Goal: Task Accomplishment & Management: Manage account settings

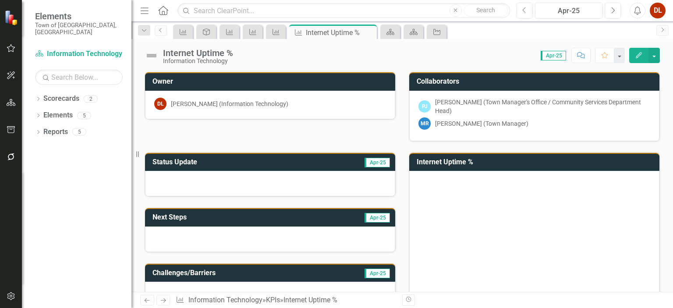
click at [467, 192] on rect "Interactive chart" at bounding box center [533, 243] width 229 height 131
click at [454, 161] on h3 "Internet Uptime %" at bounding box center [536, 162] width 238 height 8
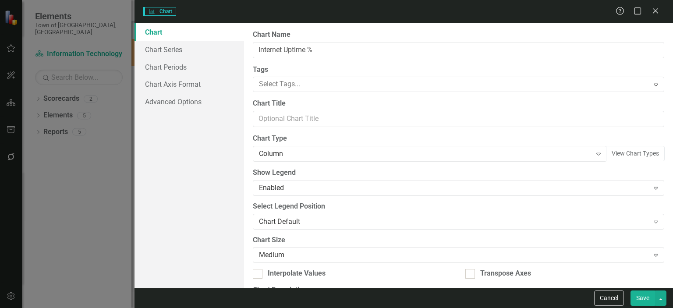
type input "Internet Uptime %"
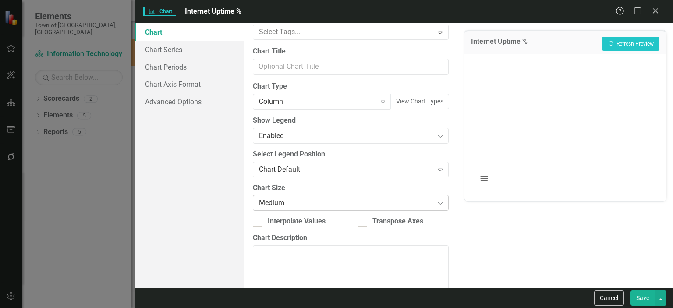
scroll to position [78, 0]
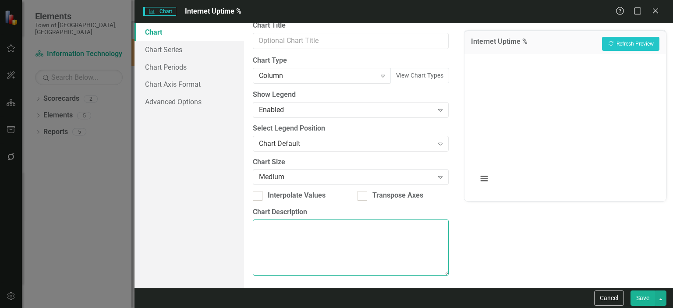
click at [297, 241] on textarea "Chart Description" at bounding box center [351, 248] width 196 height 56
paste textarea "Internet Uptime % is a key performance indicator (KPI) used in Information Tech…"
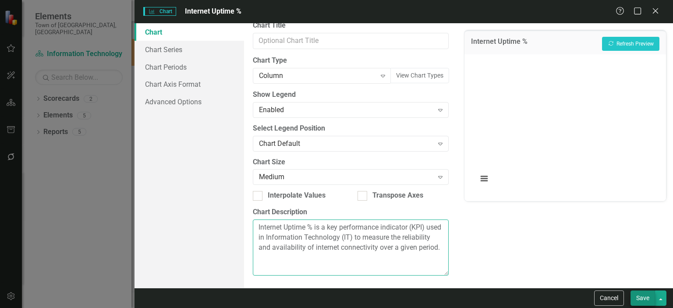
type textarea "Internet Uptime % is a key performance indicator (KPI) used in Information Tech…"
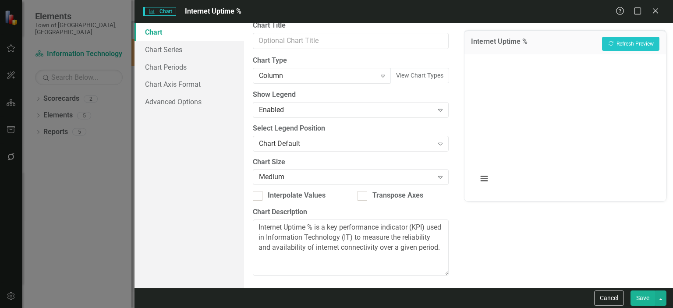
click at [647, 292] on button "Save" at bounding box center [643, 298] width 25 height 15
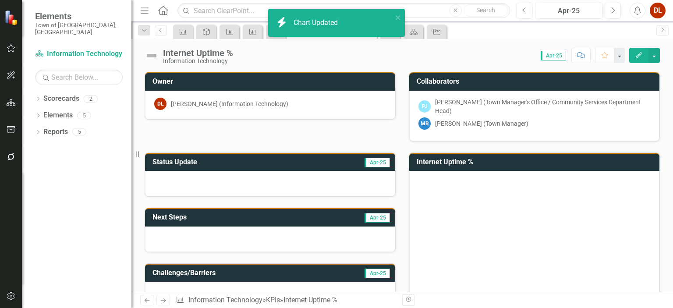
scroll to position [44, 0]
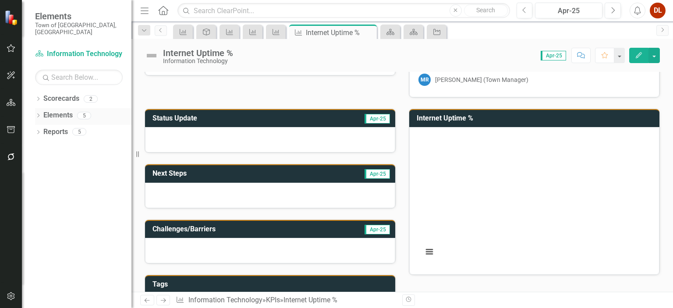
click at [58, 110] on link "Elements" at bounding box center [57, 115] width 29 height 10
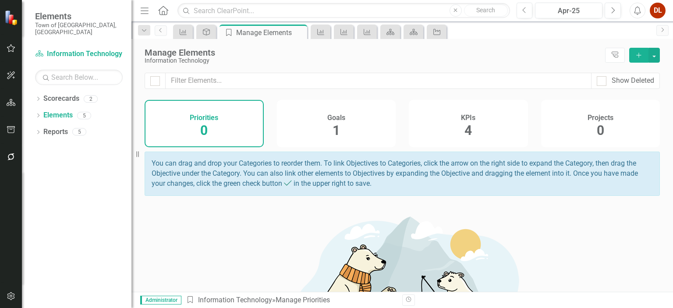
click at [465, 127] on span "4" at bounding box center [468, 130] width 7 height 15
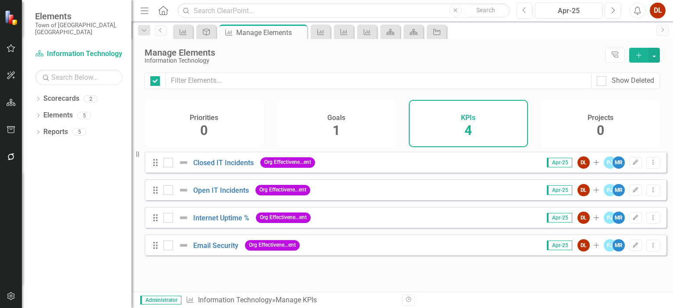
checkbox input "false"
click at [221, 195] on link "Open IT Incidents" at bounding box center [221, 190] width 56 height 8
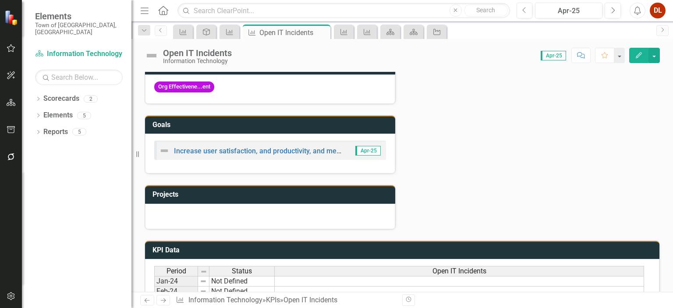
scroll to position [351, 0]
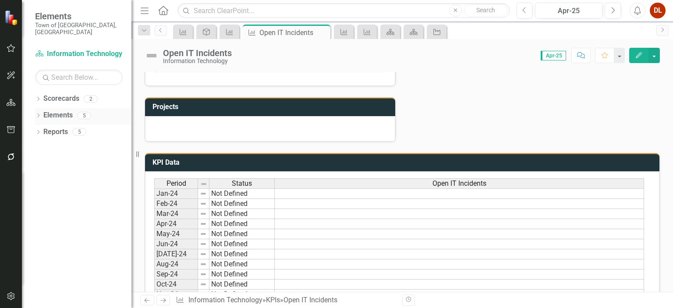
click at [46, 110] on link "Elements" at bounding box center [57, 115] width 29 height 10
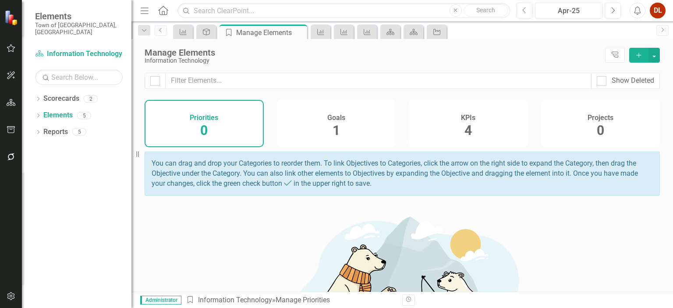
click at [464, 120] on h4 "KPIs" at bounding box center [468, 118] width 14 height 8
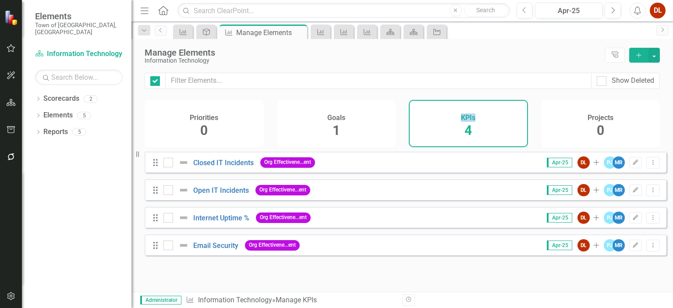
checkbox input "false"
click at [224, 194] on link "Open IT Incidents" at bounding box center [221, 190] width 56 height 8
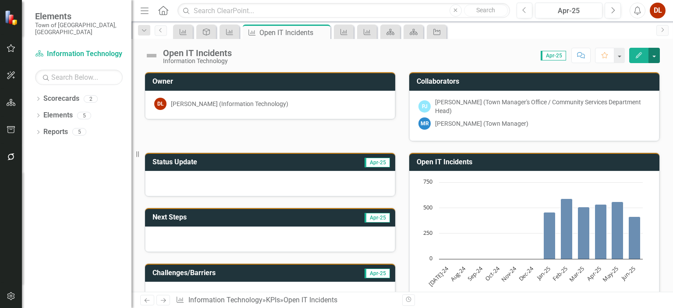
click at [657, 59] on button "button" at bounding box center [654, 55] width 11 height 15
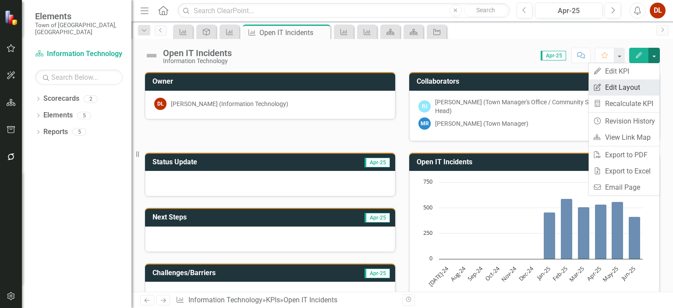
click at [626, 91] on link "Edit Report Edit Layout" at bounding box center [624, 87] width 71 height 16
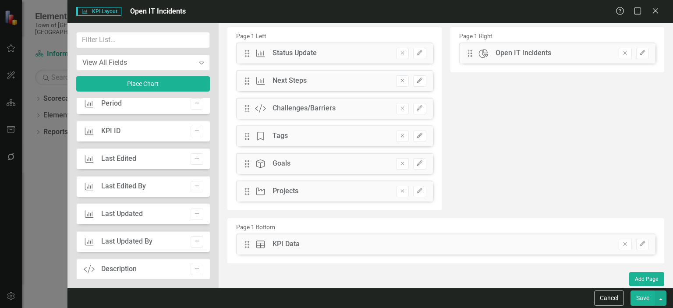
scroll to position [351, 0]
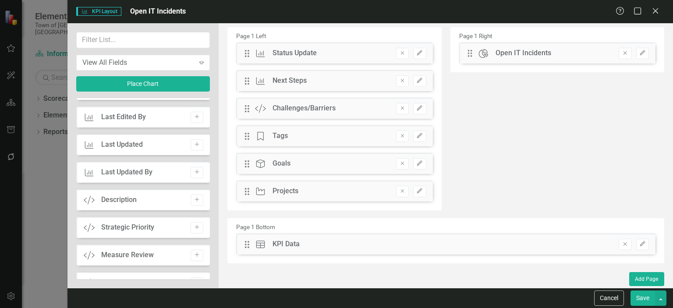
click at [123, 202] on div "Description" at bounding box center [119, 200] width 36 height 10
click at [198, 199] on button "Add" at bounding box center [197, 200] width 13 height 11
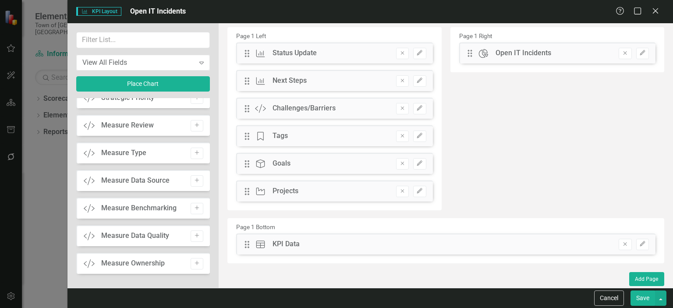
scroll to position [453, 0]
click at [655, 10] on icon at bounding box center [655, 10] width 7 height 7
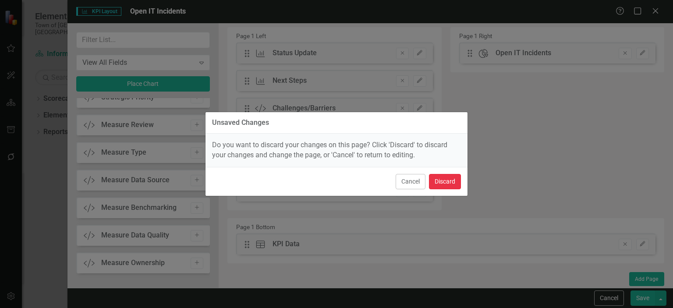
click at [446, 178] on button "Discard" at bounding box center [445, 181] width 32 height 15
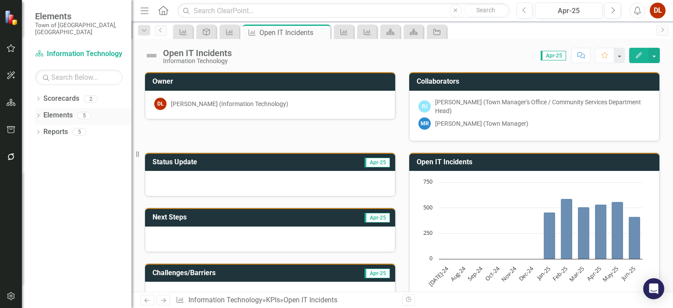
click at [60, 110] on link "Elements" at bounding box center [57, 115] width 29 height 10
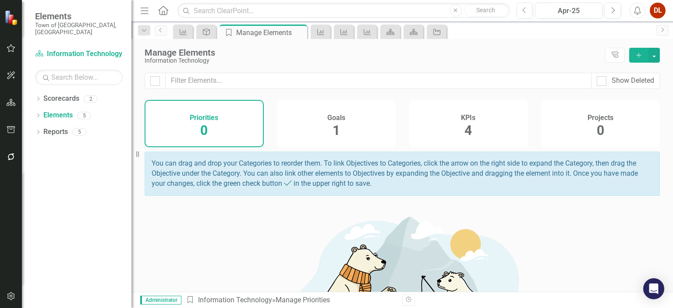
click at [473, 133] on div "KPIs 4" at bounding box center [468, 123] width 119 height 47
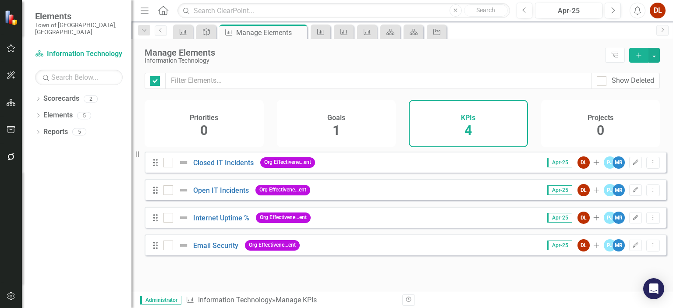
checkbox input "false"
click at [219, 222] on link "Internet Uptime %" at bounding box center [221, 218] width 56 height 8
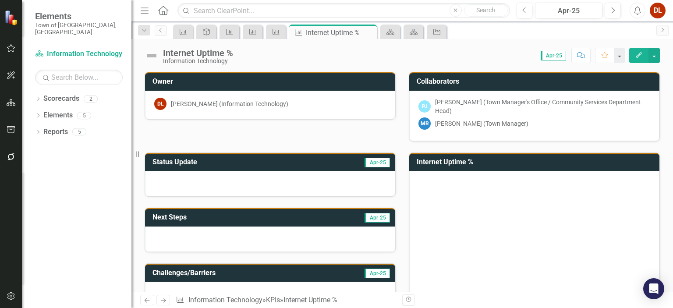
click at [445, 160] on h3 "Internet Uptime %" at bounding box center [536, 162] width 238 height 8
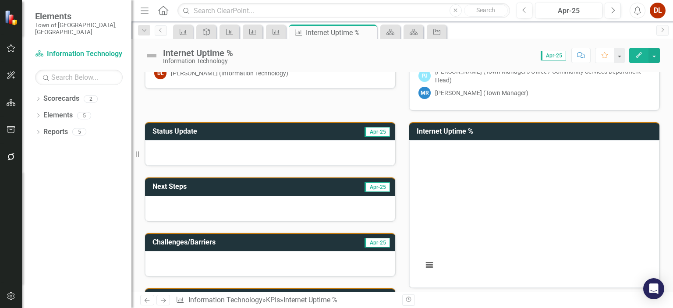
scroll to position [44, 0]
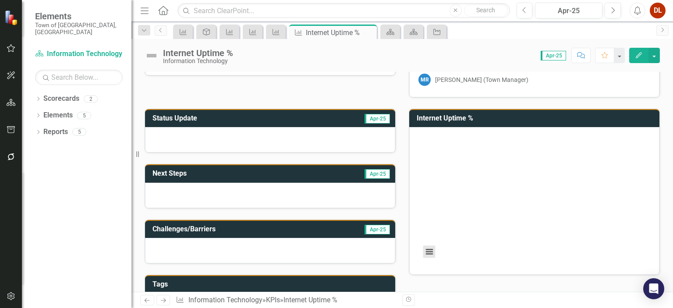
click at [424, 252] on button "View chart menu, Chart" at bounding box center [429, 252] width 12 height 12
click at [588, 143] on rect "Interactive chart" at bounding box center [533, 199] width 229 height 131
click at [440, 114] on h3 "Internet Uptime %" at bounding box center [536, 118] width 238 height 8
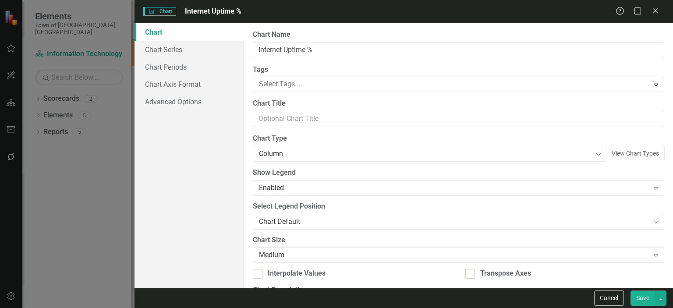
type textarea "Internet Uptime % is a key performance indicator (KPI) used in Information Tech…"
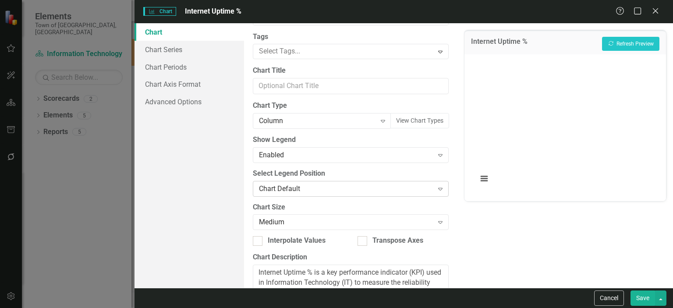
scroll to position [0, 0]
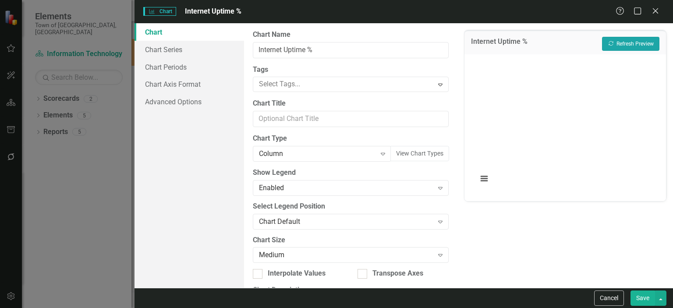
click at [629, 43] on button "Recalculate Refresh Preview" at bounding box center [630, 44] width 57 height 14
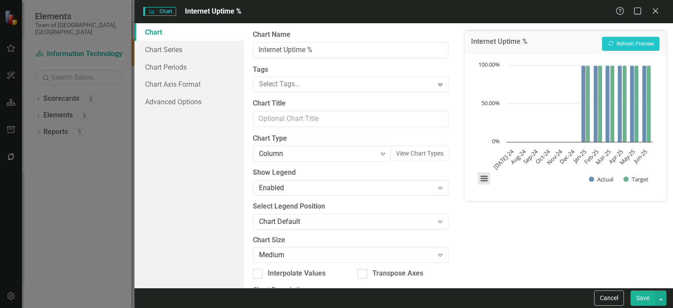
click at [486, 179] on button "View chart menu, Chart" at bounding box center [484, 178] width 12 height 12
click at [473, 263] on div "Internet Uptime % Recalculate Refresh Preview Chart Bar chart with 2 data serie…" at bounding box center [566, 155] width 216 height 265
click at [657, 14] on icon "Close" at bounding box center [655, 11] width 11 height 8
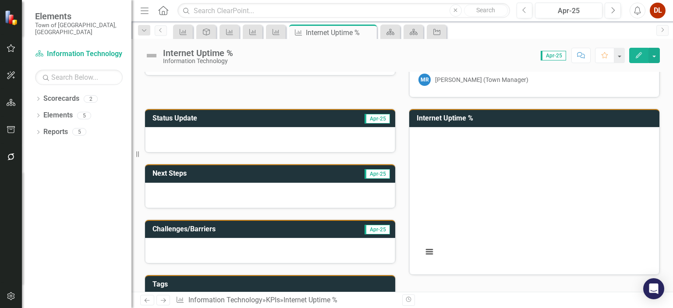
click at [466, 221] on rect "Interactive chart" at bounding box center [533, 199] width 229 height 131
drag, startPoint x: 516, startPoint y: 188, endPoint x: 424, endPoint y: 153, distance: 98.5
click at [424, 153] on rect "Interactive chart" at bounding box center [533, 199] width 229 height 131
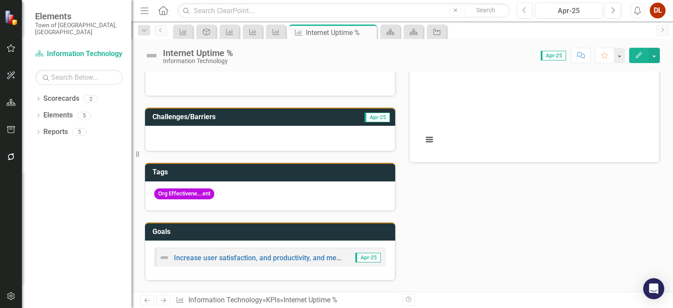
scroll to position [44, 0]
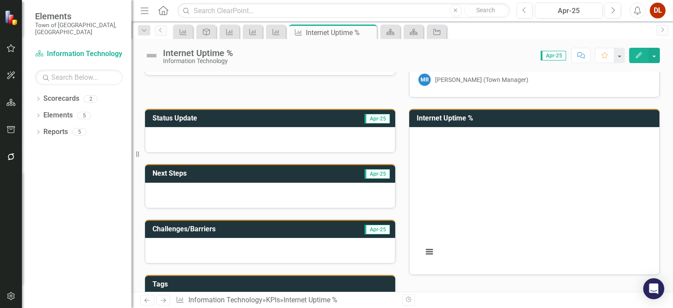
click at [489, 173] on rect "Interactive chart" at bounding box center [533, 199] width 229 height 131
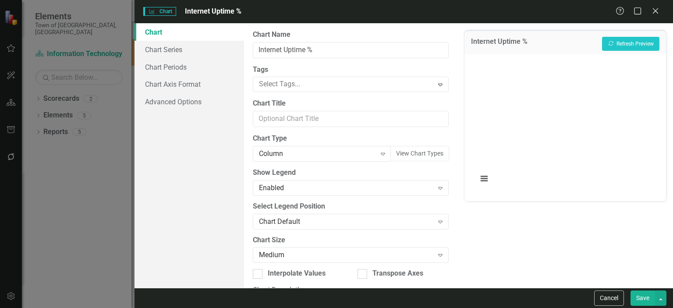
click at [648, 301] on button "Save" at bounding box center [643, 298] width 25 height 15
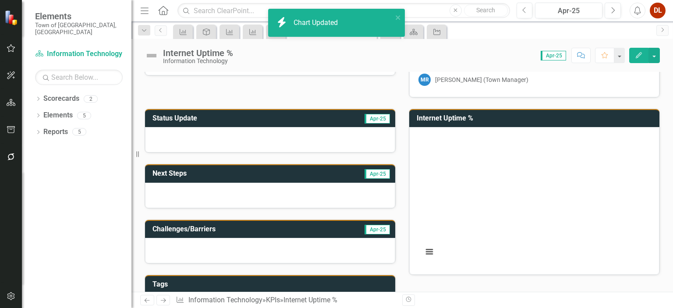
click at [196, 54] on div "Internet Uptime %" at bounding box center [198, 53] width 70 height 10
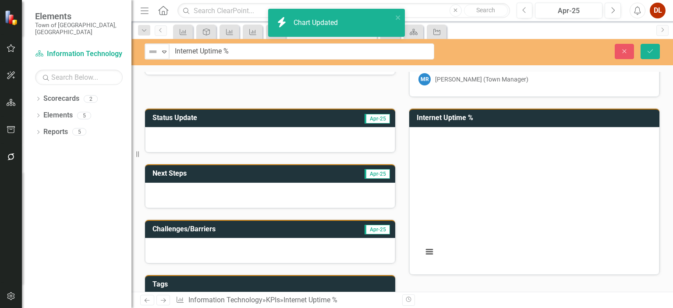
click at [542, 52] on div "Close Save" at bounding box center [560, 51] width 213 height 15
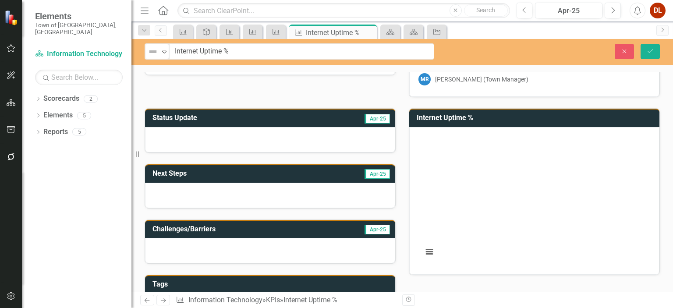
click at [423, 116] on h3 "Internet Uptime %" at bounding box center [536, 118] width 238 height 8
click at [57, 110] on link "Elements" at bounding box center [57, 115] width 29 height 10
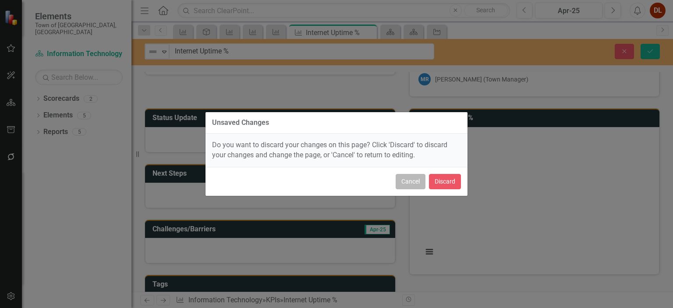
click at [410, 183] on button "Cancel" at bounding box center [411, 181] width 30 height 15
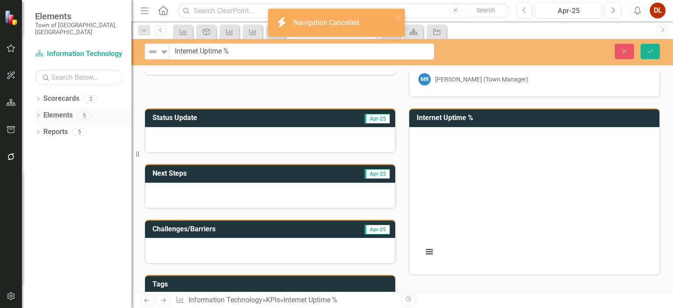
click at [64, 110] on link "Elements" at bounding box center [57, 115] width 29 height 10
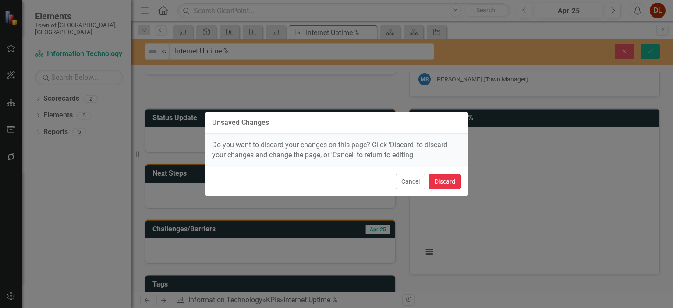
click at [443, 181] on button "Discard" at bounding box center [445, 181] width 32 height 15
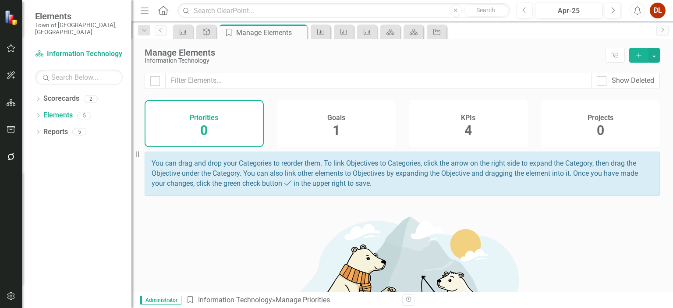
click at [466, 130] on span "4" at bounding box center [468, 130] width 7 height 15
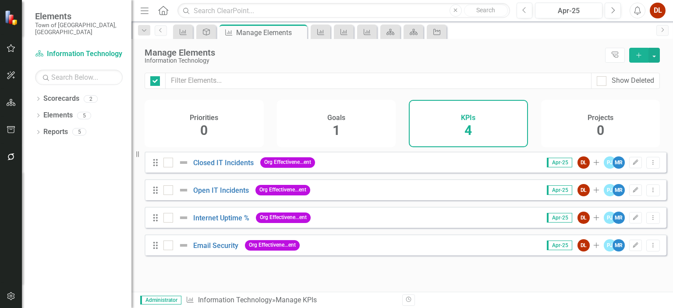
checkbox input "false"
click at [650, 193] on icon "Dropdown Menu" at bounding box center [653, 190] width 7 height 6
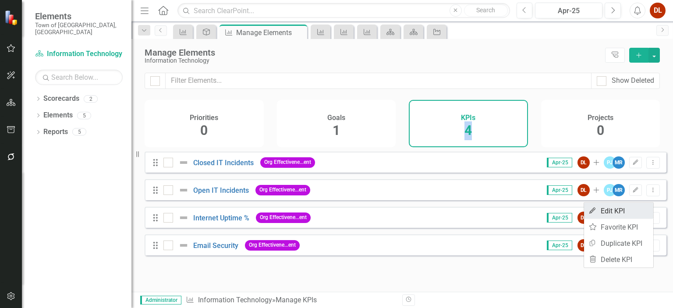
click at [610, 213] on link "Edit Edit KPI" at bounding box center [618, 211] width 69 height 16
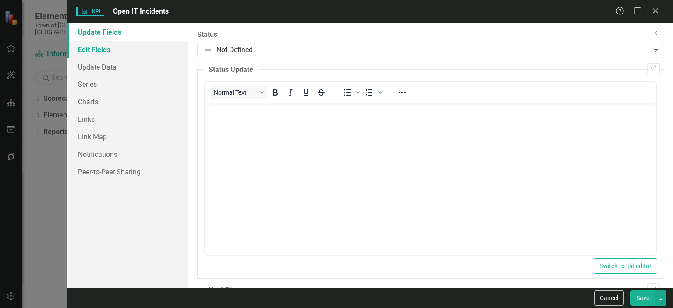
click at [105, 53] on link "Edit Fields" at bounding box center [127, 50] width 121 height 18
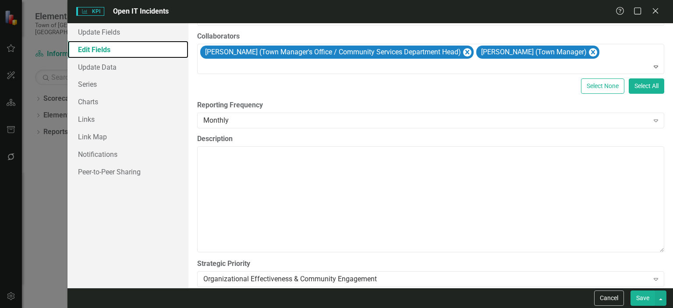
scroll to position [160, 0]
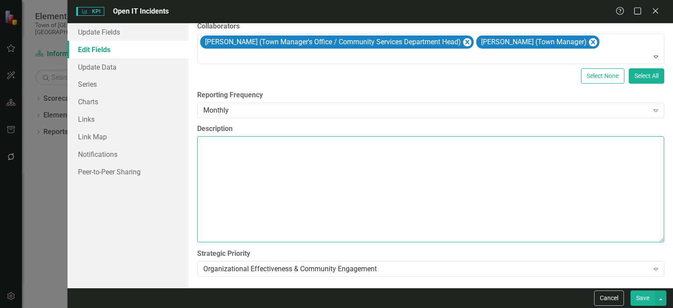
click at [210, 156] on textarea "Description" at bounding box center [430, 189] width 467 height 106
paste textarea ""Open IT Incidents" is a key performance indicator (KPI) in Information Technol…"
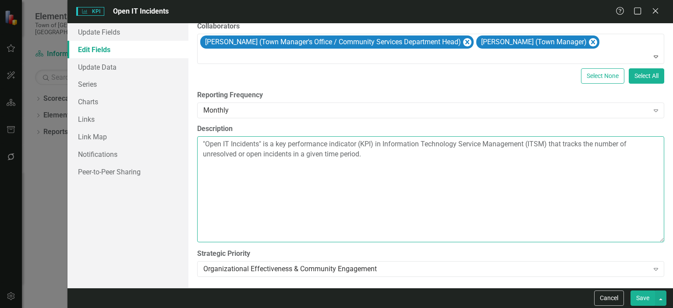
click at [205, 142] on textarea ""Open IT Incidents" is a key performance indicator (KPI) in Information Technol…" at bounding box center [430, 189] width 467 height 106
drag, startPoint x: 245, startPoint y: 153, endPoint x: 199, endPoint y: 153, distance: 46.0
click at [199, 153] on textarea ""Open IT Incidents" is a key performance indicator (KPI) in Information Technol…" at bounding box center [430, 189] width 467 height 106
click at [330, 153] on textarea ""Open IT Incidents" is a key performance indicator (KPI) in Information Technol…" at bounding box center [430, 189] width 467 height 106
paste textarea "racking Open IT Incidents as a KPI in Information Technology is essential for m…"
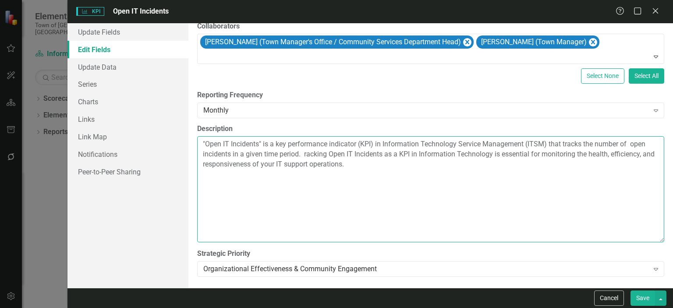
click at [303, 152] on textarea ""Open IT Incidents" is a key performance indicator (KPI) in Information Technol…" at bounding box center [430, 189] width 467 height 106
drag, startPoint x: 388, startPoint y: 154, endPoint x: 497, endPoint y: 154, distance: 108.7
click at [497, 154] on textarea ""Open IT Incidents" is a key performance indicator (KPI) in Information Technol…" at bounding box center [430, 189] width 467 height 106
click at [617, 155] on textarea ""Open IT Incidents" is a key performance indicator (KPI) in Information Technol…" at bounding box center [430, 189] width 467 height 106
click at [384, 156] on textarea ""Open IT Incidents" is a key performance indicator (KPI) in Information Technol…" at bounding box center [430, 189] width 467 height 106
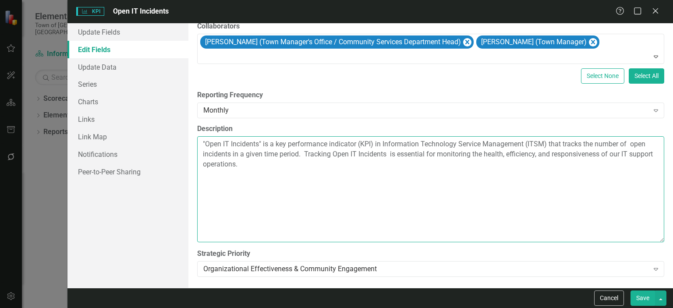
click at [398, 155] on textarea ""Open IT Incidents" is a key performance indicator (KPI) in Information Technol…" at bounding box center [430, 189] width 467 height 106
click at [636, 146] on textarea ""Open IT Incidents" is a key performance indicator (KPI) in Information Technol…" at bounding box center [430, 189] width 467 height 106
click at [635, 146] on textarea ""Open IT Incidents" is a key performance indicator (KPI) in Information Technol…" at bounding box center [430, 189] width 467 height 106
drag, startPoint x: 633, startPoint y: 147, endPoint x: 645, endPoint y: 166, distance: 22.5
click at [645, 166] on textarea ""Open IT Incidents" is a key performance indicator (KPI) in Information Technol…" at bounding box center [430, 189] width 467 height 106
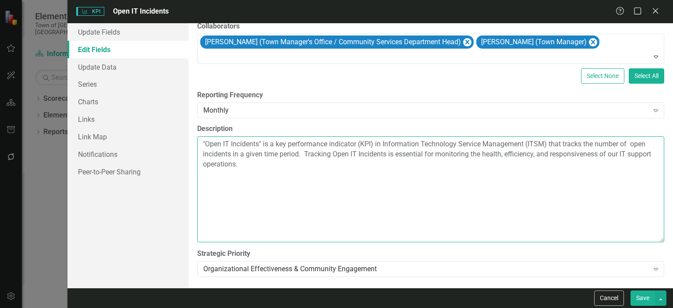
click at [633, 146] on textarea ""Open IT Incidents" is a key performance indicator (KPI) in Information Technol…" at bounding box center [430, 189] width 467 height 106
click at [280, 198] on textarea ""Open IT Incidents" is a key performance indicator (KPI) in Information Technol…" at bounding box center [430, 189] width 467 height 106
paste textarea "racking Open IT Incidents as a KPI in Information Technology is essential for m…"
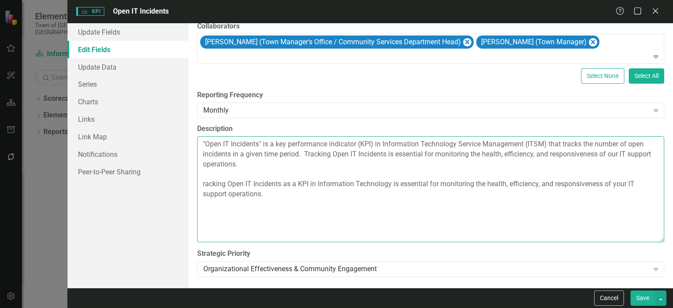
drag, startPoint x: 278, startPoint y: 202, endPoint x: 197, endPoint y: 183, distance: 83.3
click at [197, 183] on textarea ""Open IT Incidents" is a key performance indicator (KPI) in Information Technol…" at bounding box center [430, 189] width 467 height 106
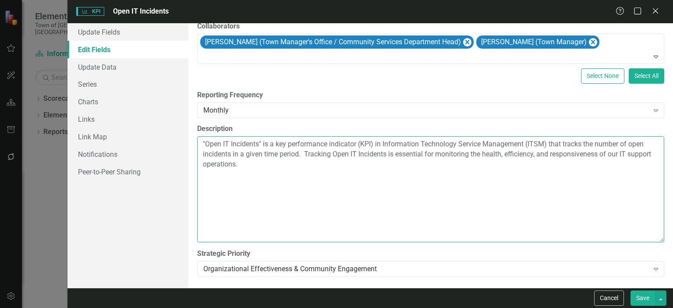
drag, startPoint x: 264, startPoint y: 143, endPoint x: 277, endPoint y: 146, distance: 13.4
click at [277, 146] on textarea ""Open IT Incidents" is a key performance indicator (KPI) in Information Technol…" at bounding box center [430, 189] width 467 height 106
drag, startPoint x: 363, startPoint y: 143, endPoint x: 552, endPoint y: 143, distance: 188.9
click at [552, 143] on textarea ""Open IT Incidents" key performance indicator (KPI) in Information Technology S…" at bounding box center [430, 189] width 467 height 106
click at [206, 143] on textarea ""Open IT Incidents" key performance indicator (KPI) tracks the number of open i…" at bounding box center [430, 189] width 467 height 106
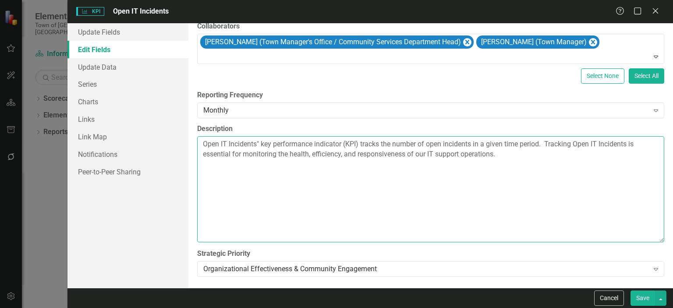
click at [259, 142] on textarea "Open IT Incidents" key performance indicator (KPI) tracks the number of open in…" at bounding box center [430, 189] width 467 height 106
drag, startPoint x: 257, startPoint y: 143, endPoint x: 342, endPoint y: 144, distance: 85.0
click at [342, 144] on textarea "Open IT Incidents key performance indicator (KPI) tracks the number of open inc…" at bounding box center [430, 189] width 467 height 106
click at [271, 143] on textarea "Open IT Incidents KPI) tracks the number of open incidents in a given time peri…" at bounding box center [430, 189] width 467 height 106
click at [251, 173] on textarea "Open IT Incidents KPI tracks the number of open incidents in a given time perio…" at bounding box center [430, 189] width 467 height 106
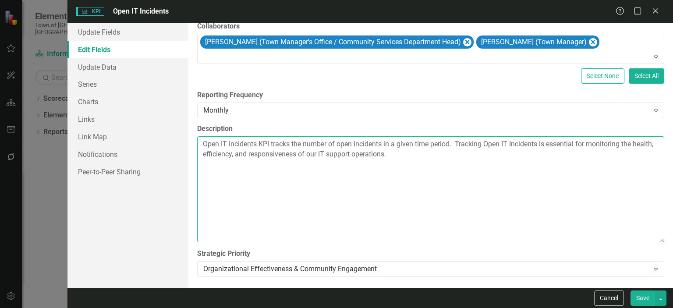
paste textarea "Visibility into IT Service Performance Keeping track of open incidents provides…"
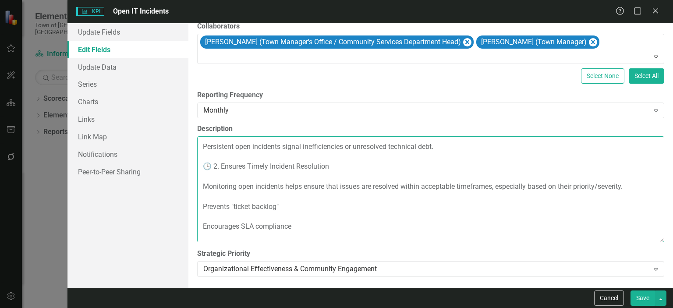
scroll to position [0, 0]
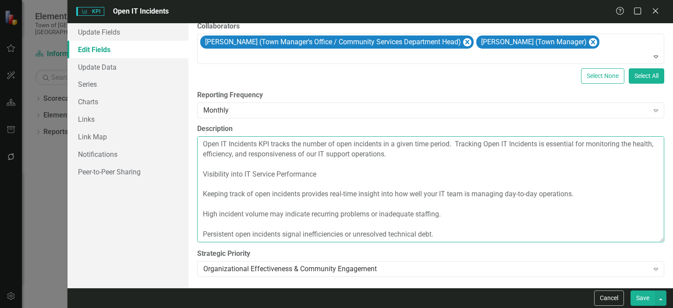
click at [328, 170] on textarea "Open IT Incidents KPI tracks the number of open incidents in a given time perio…" at bounding box center [430, 189] width 467 height 106
click at [211, 185] on textarea "Open IT Incidents KPI tracks the number of open incidents in a given time perio…" at bounding box center [430, 189] width 467 height 106
click at [429, 195] on textarea "Open IT Incidents KPI tracks the number of open incidents in a given time perio…" at bounding box center [430, 189] width 467 height 106
click at [438, 194] on textarea "Open IT Incidents KPI tracks the number of open incidents in a given time perio…" at bounding box center [430, 189] width 467 height 106
drag, startPoint x: 434, startPoint y: 193, endPoint x: 447, endPoint y: 197, distance: 13.3
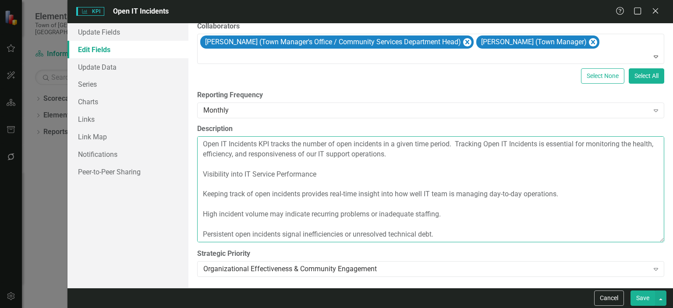
click at [447, 197] on textarea "Open IT Incidents KPI tracks the number of open incidents in a given time perio…" at bounding box center [430, 189] width 467 height 106
click at [219, 203] on textarea "Open IT Incidents KPI tracks the number of open incidents in a given time perio…" at bounding box center [430, 189] width 467 height 106
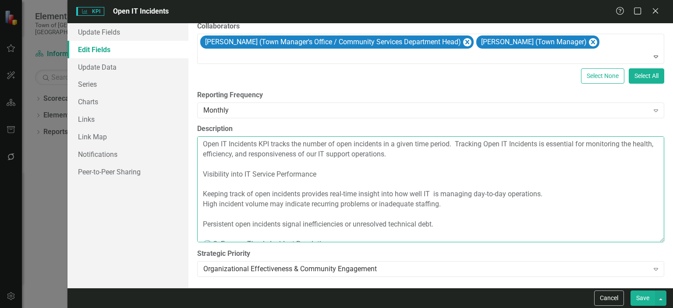
click at [210, 184] on textarea "Open IT Incidents KPI tracks the number of open incidents in a given time perio…" at bounding box center [430, 189] width 467 height 106
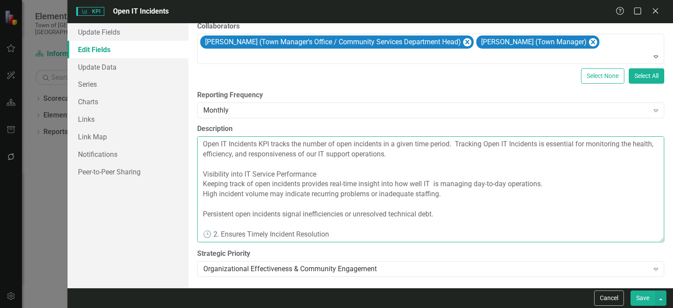
drag, startPoint x: 317, startPoint y: 172, endPoint x: 203, endPoint y: 170, distance: 114.4
click at [203, 170] on textarea "Open IT Incidents KPI tracks the number of open incidents in a given time perio…" at bounding box center [430, 189] width 467 height 106
click at [355, 184] on textarea "Open IT Incidents KPI tracks the number of open incidents in a given time perio…" at bounding box center [430, 189] width 467 height 106
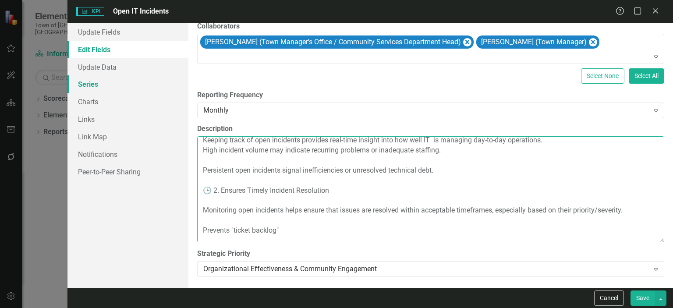
click at [268, 201] on textarea "Open IT Incidents KPI tracks the number of open incidents in a given time perio…" at bounding box center [430, 189] width 467 height 106
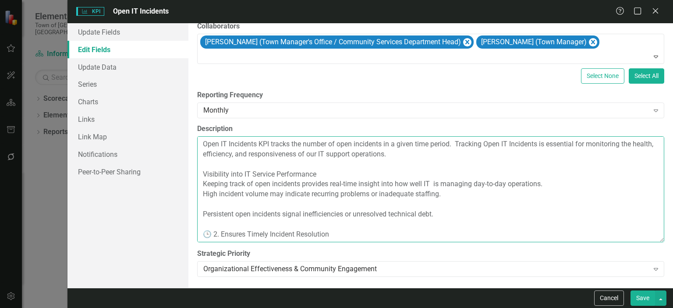
drag, startPoint x: 204, startPoint y: 213, endPoint x: 440, endPoint y: 218, distance: 236.3
click at [440, 218] on textarea "Open IT Incidents KPI tracks the number of open incidents in a given time perio…" at bounding box center [430, 189] width 467 height 106
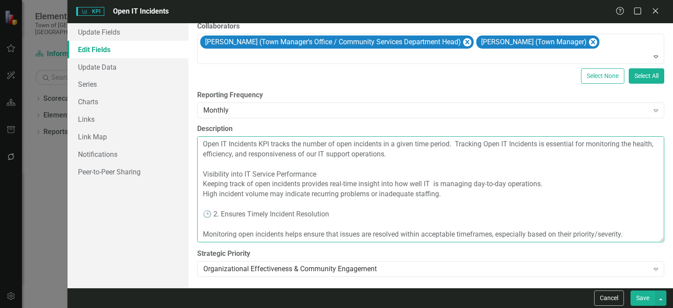
drag, startPoint x: 220, startPoint y: 215, endPoint x: 199, endPoint y: 226, distance: 23.5
click at [202, 218] on textarea "Open IT Incidents KPI tracks the number of open incidents in a given time perio…" at bounding box center [430, 189] width 467 height 106
click at [252, 223] on textarea "Open IT Incidents KPI tracks the number of open incidents in a given time perio…" at bounding box center [430, 189] width 467 height 106
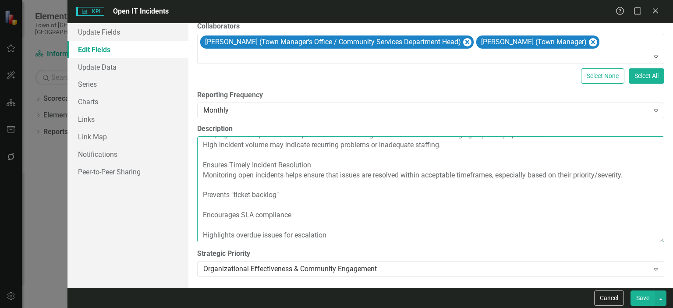
scroll to position [50, 0]
click at [207, 184] on textarea "Open IT Incidents KPI tracks the number of open incidents in a given time perio…" at bounding box center [430, 189] width 467 height 106
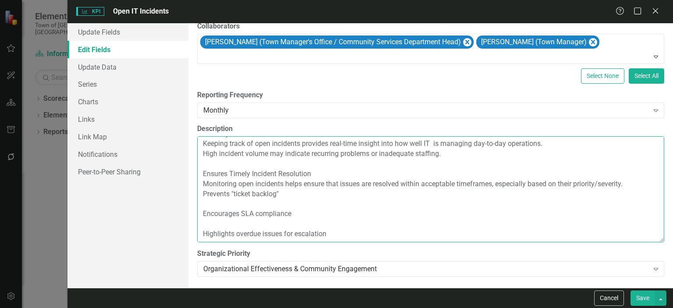
scroll to position [40, 0]
click at [210, 206] on textarea "Open IT Incidents KPI tracks the number of open incidents in a given time perio…" at bounding box center [430, 189] width 467 height 106
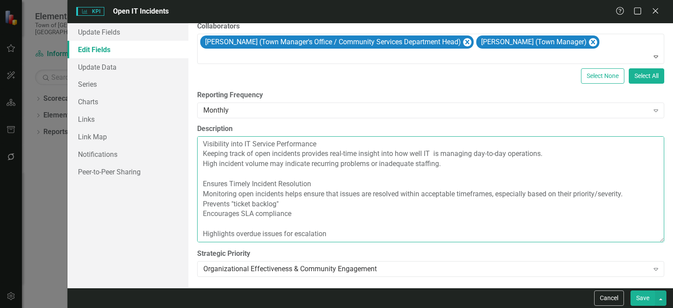
scroll to position [30, 0]
click at [202, 222] on textarea "Open IT Incidents KPI tracks the number of open incidents in a given time perio…" at bounding box center [430, 189] width 467 height 106
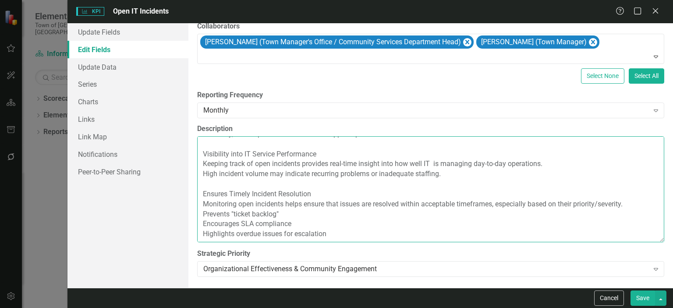
scroll to position [20, 0]
type textarea "Open IT Incidents KPI tracks the number of open incidents in a given time perio…"
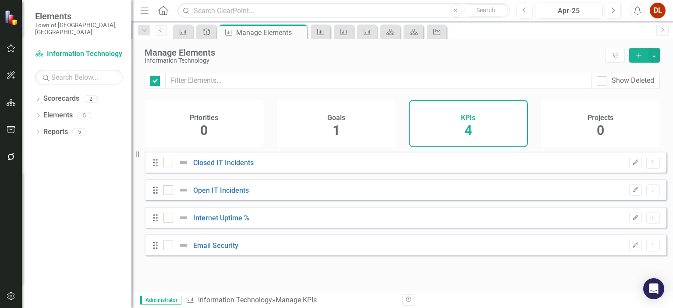
checkbox input "false"
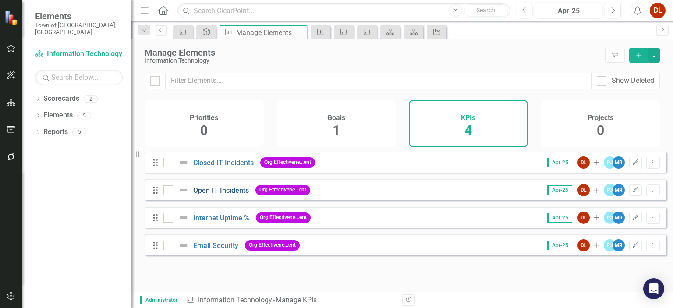
click at [217, 195] on link "Open IT Incidents" at bounding box center [221, 190] width 56 height 8
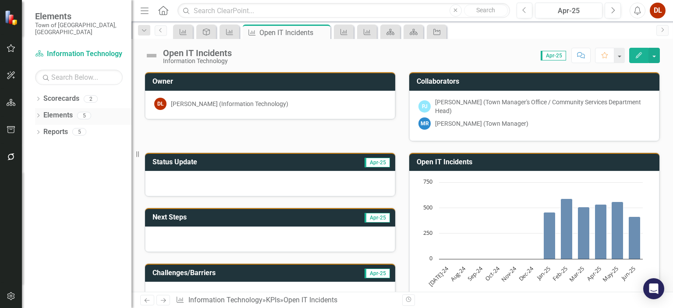
click at [45, 110] on link "Elements" at bounding box center [57, 115] width 29 height 10
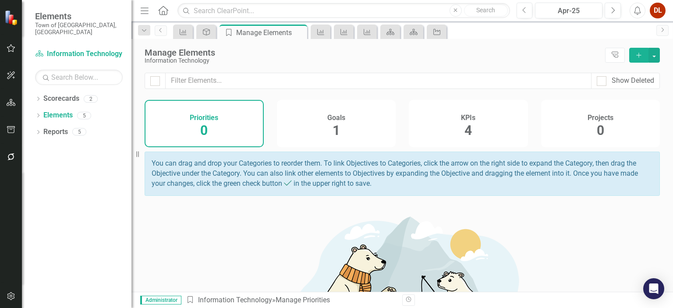
click at [465, 124] on span "4" at bounding box center [468, 130] width 7 height 15
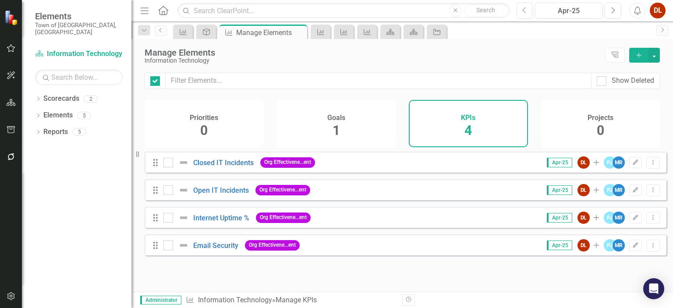
checkbox input "false"
click at [68, 49] on link "Scorecard Information Technology" at bounding box center [79, 54] width 88 height 10
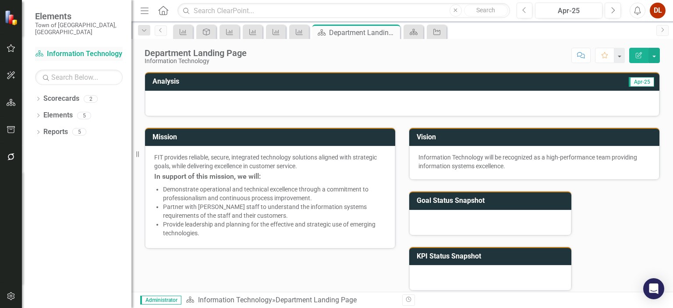
click at [68, 49] on link "Scorecard Information Technology" at bounding box center [79, 54] width 88 height 10
click at [10, 15] on img at bounding box center [11, 17] width 15 height 15
click at [44, 22] on small "Town of [GEOGRAPHIC_DATA], [GEOGRAPHIC_DATA]" at bounding box center [79, 28] width 88 height 14
click at [163, 12] on icon "Home" at bounding box center [162, 10] width 11 height 9
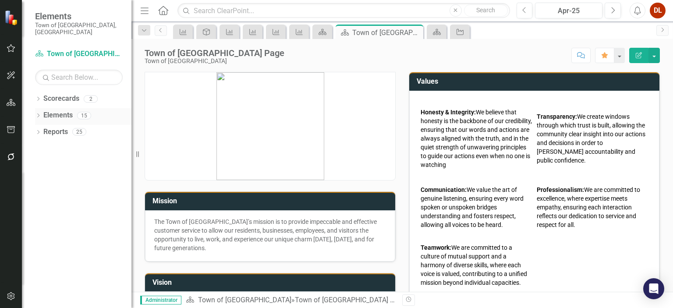
click at [58, 110] on link "Elements" at bounding box center [57, 115] width 29 height 10
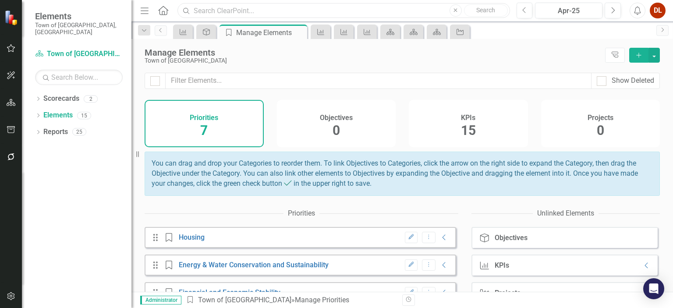
click at [236, 14] on input "text" at bounding box center [344, 10] width 332 height 15
type input "fire"
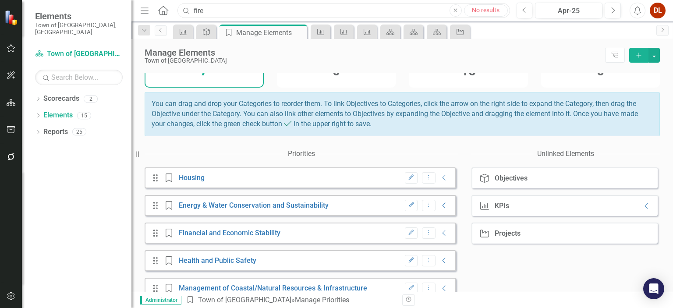
scroll to position [88, 0]
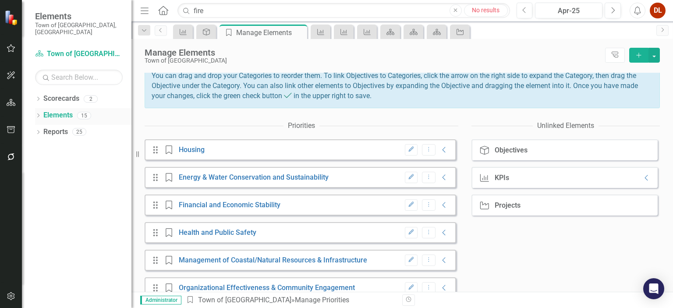
click at [61, 110] on link "Elements" at bounding box center [57, 115] width 29 height 10
click at [165, 13] on icon "Home" at bounding box center [162, 10] width 11 height 9
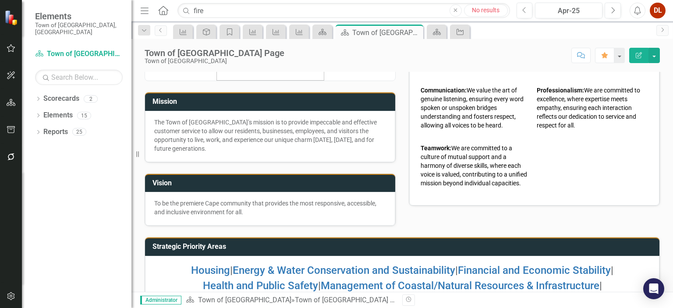
scroll to position [135, 0]
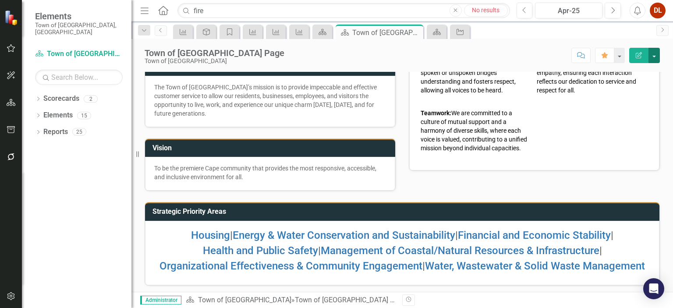
click at [657, 57] on button "button" at bounding box center [654, 55] width 11 height 15
click at [649, 48] on button "button" at bounding box center [654, 55] width 11 height 15
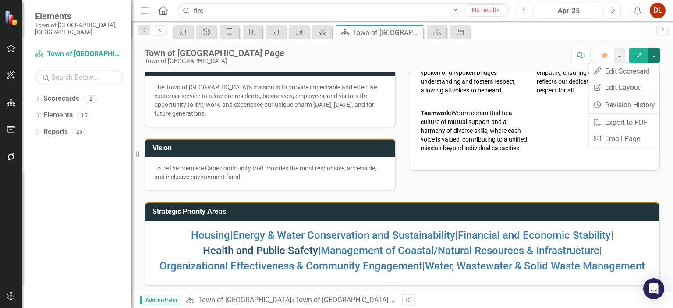
click at [266, 247] on link "Health and Public Safety" at bounding box center [260, 251] width 115 height 12
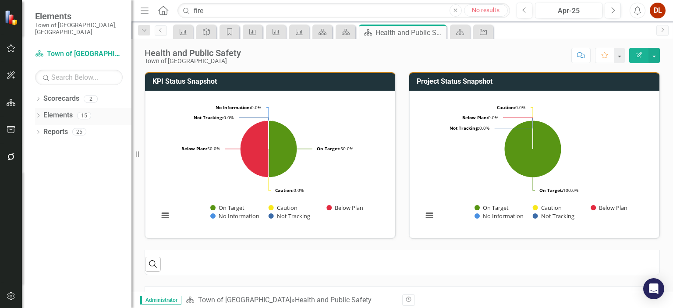
click at [58, 110] on link "Elements" at bounding box center [57, 115] width 29 height 10
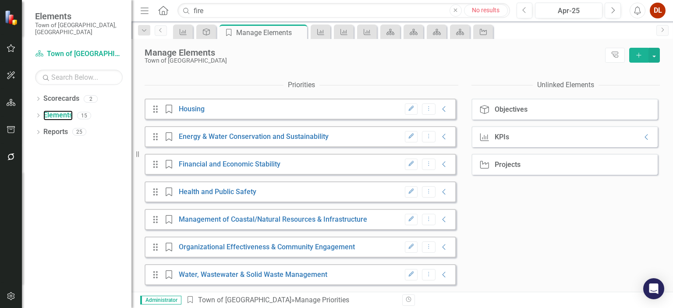
scroll to position [134, 0]
click at [230, 193] on link "Health and Public Safety" at bounding box center [218, 192] width 78 height 8
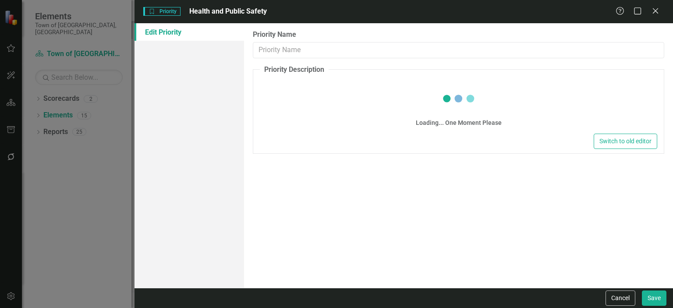
type input "Health and Public Safety"
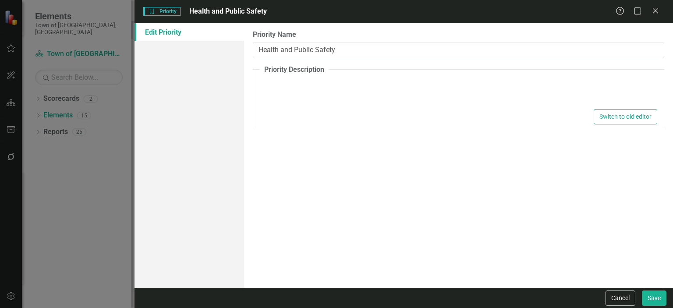
type textarea "<p>Public Health and Safety are fundamental governmental functions.&nbsp; In th…"
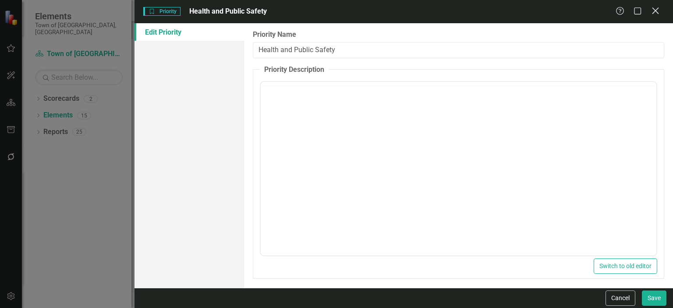
click at [657, 14] on icon "Close" at bounding box center [655, 11] width 11 height 8
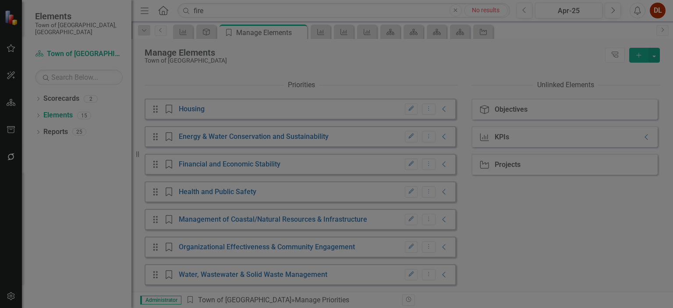
scroll to position [0, 0]
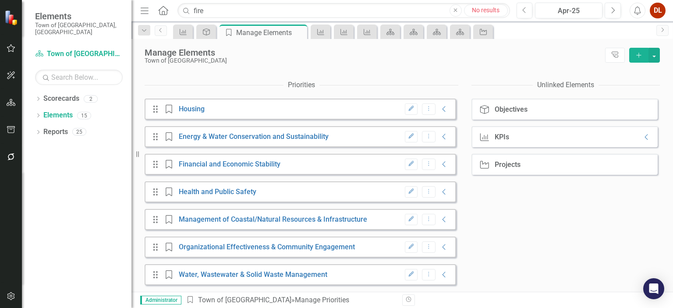
click at [142, 14] on icon "Menu" at bounding box center [144, 10] width 11 height 9
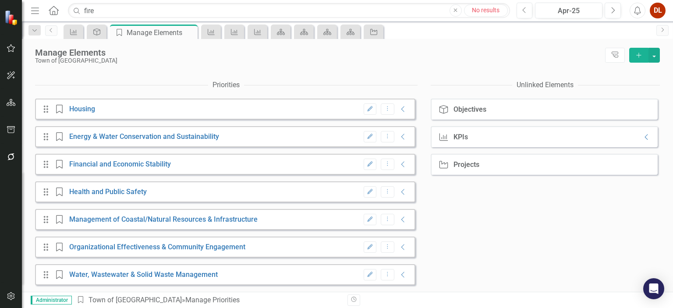
click at [41, 12] on div "Menu Home Search fire Close No results" at bounding box center [268, 10] width 480 height 17
click at [658, 7] on div "DL" at bounding box center [658, 11] width 16 height 16
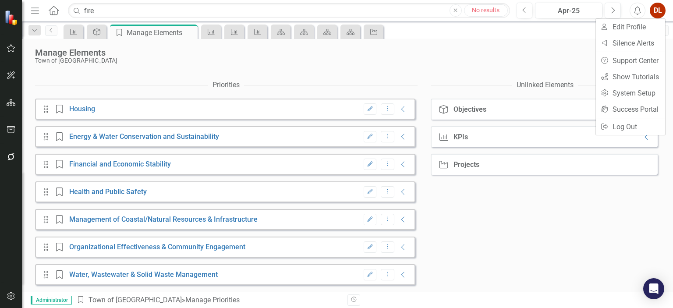
click at [426, 46] on div "Manage Elements Town of Falmouth Tree Explorer Add" at bounding box center [347, 56] width 651 height 34
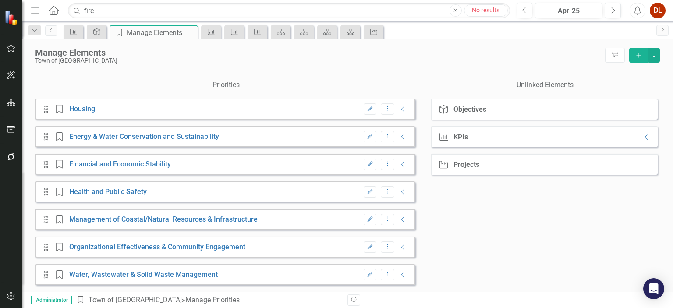
click at [10, 12] on img at bounding box center [12, 17] width 17 height 17
click at [36, 14] on icon "Menu" at bounding box center [34, 10] width 11 height 9
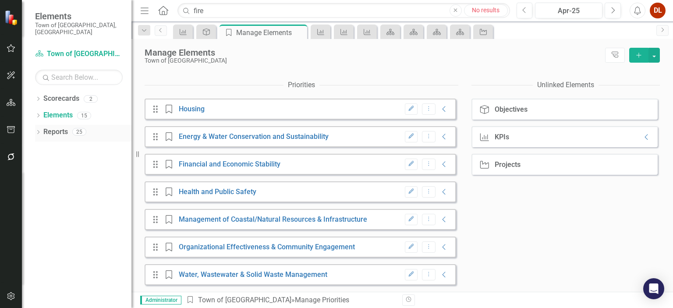
click at [37, 131] on icon "Dropdown" at bounding box center [38, 133] width 6 height 5
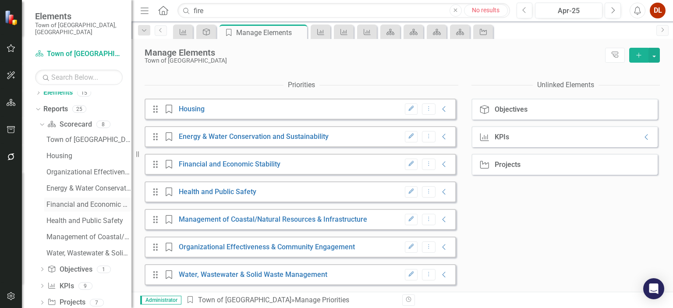
scroll to position [32, 0]
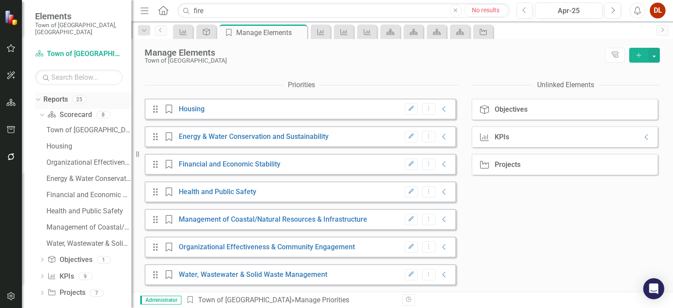
click at [37, 96] on icon "Dropdown" at bounding box center [37, 99] width 5 height 6
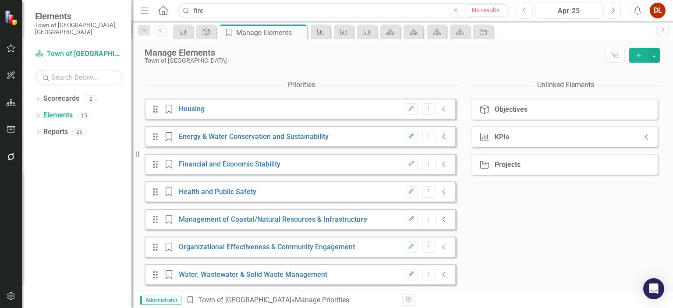
click at [455, 9] on icon "button" at bounding box center [456, 10] width 4 height 4
click at [60, 49] on link "Scorecard Town of [GEOGRAPHIC_DATA]" at bounding box center [79, 54] width 88 height 10
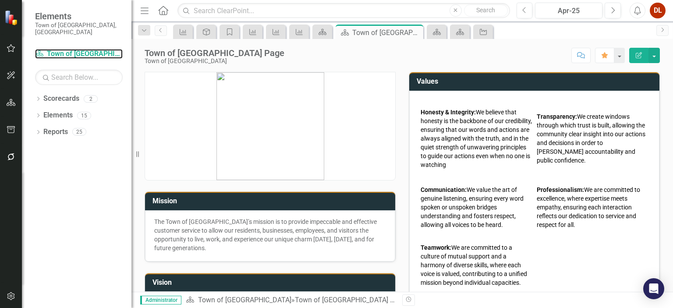
scroll to position [135, 0]
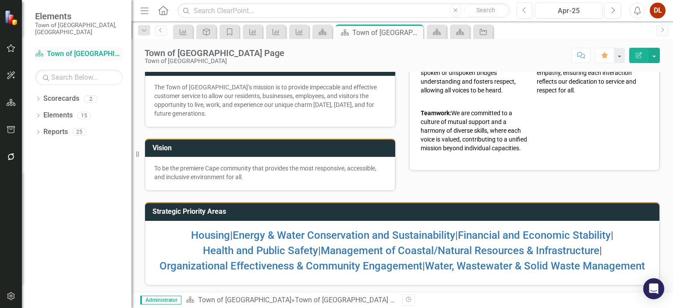
click at [69, 49] on link "Scorecard Town of [GEOGRAPHIC_DATA]" at bounding box center [79, 54] width 88 height 10
click at [59, 110] on link "Elements" at bounding box center [57, 115] width 29 height 10
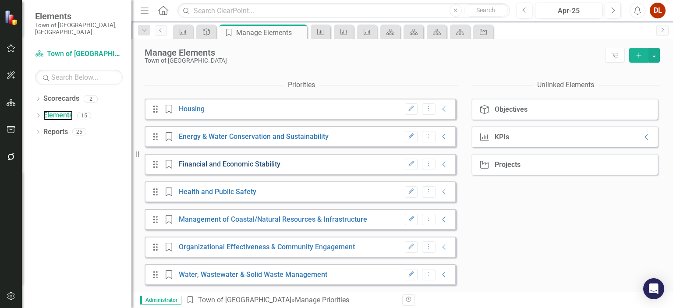
scroll to position [134, 0]
click at [70, 94] on link "Scorecards" at bounding box center [61, 99] width 36 height 10
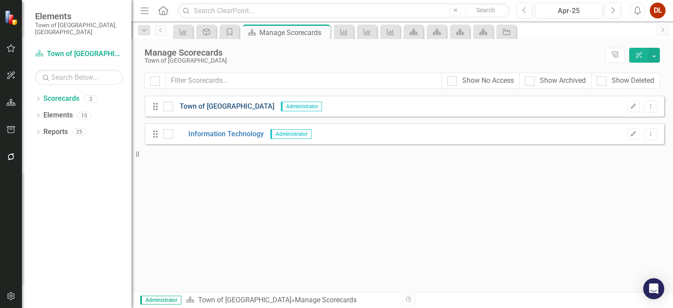
click at [209, 107] on link "Town of [GEOGRAPHIC_DATA]" at bounding box center [223, 107] width 101 height 10
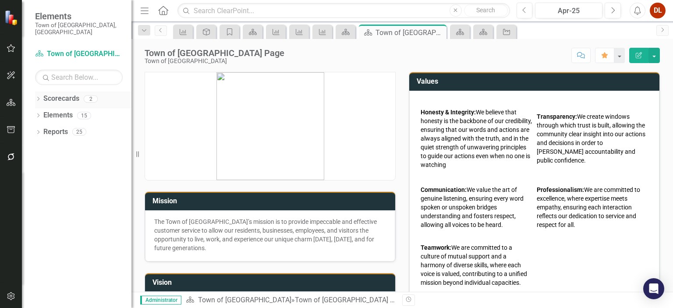
click at [60, 94] on link "Scorecards" at bounding box center [61, 99] width 36 height 10
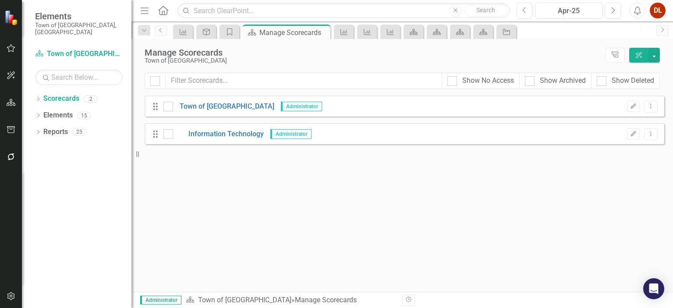
click at [156, 109] on icon at bounding box center [155, 106] width 4 height 7
click at [155, 110] on icon "Drag" at bounding box center [155, 106] width 11 height 9
click at [231, 134] on link "Information Technology" at bounding box center [218, 134] width 91 height 10
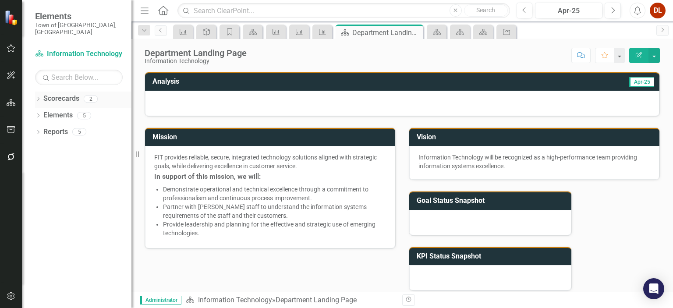
click at [63, 94] on link "Scorecards" at bounding box center [61, 99] width 36 height 10
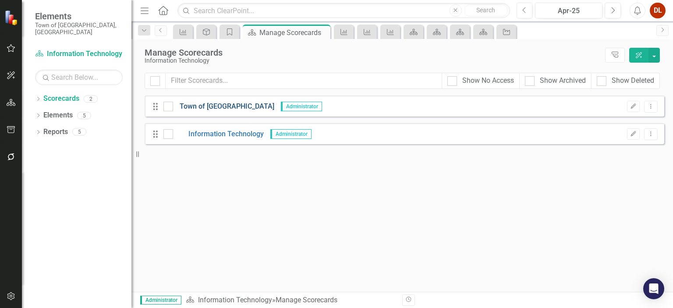
click at [224, 108] on link "Town of [GEOGRAPHIC_DATA]" at bounding box center [223, 107] width 101 height 10
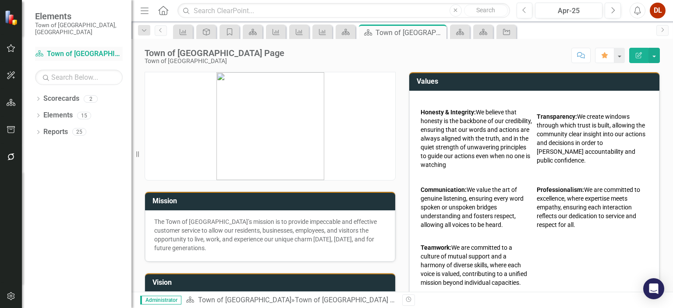
click at [71, 49] on link "Scorecard Town of [GEOGRAPHIC_DATA]" at bounding box center [79, 54] width 88 height 10
click at [57, 110] on link "Elements" at bounding box center [57, 115] width 29 height 10
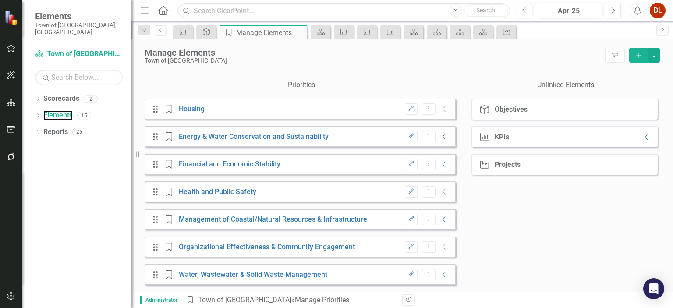
scroll to position [134, 0]
click at [243, 10] on input "text" at bounding box center [344, 10] width 332 height 15
click at [377, 81] on div "Priorities" at bounding box center [302, 85] width 314 height 18
click at [507, 109] on div "Objectives" at bounding box center [511, 110] width 33 height 8
click at [239, 191] on link "Health and Public Safety" at bounding box center [218, 192] width 78 height 8
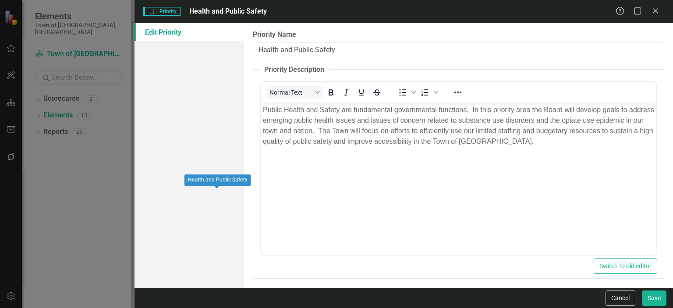
scroll to position [0, 0]
click at [658, 8] on icon "Close" at bounding box center [655, 11] width 11 height 8
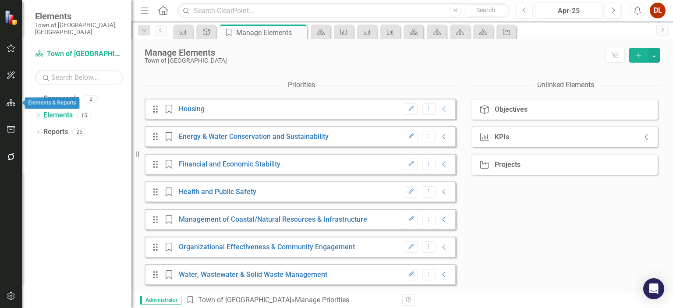
click at [11, 102] on icon "button" at bounding box center [11, 102] width 9 height 7
click at [408, 193] on icon "Edit" at bounding box center [411, 191] width 7 height 5
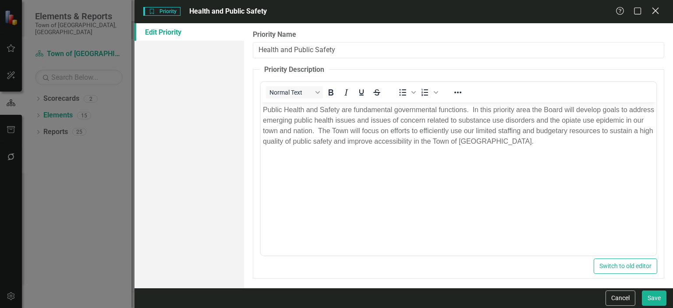
click at [657, 8] on icon "Close" at bounding box center [655, 11] width 11 height 8
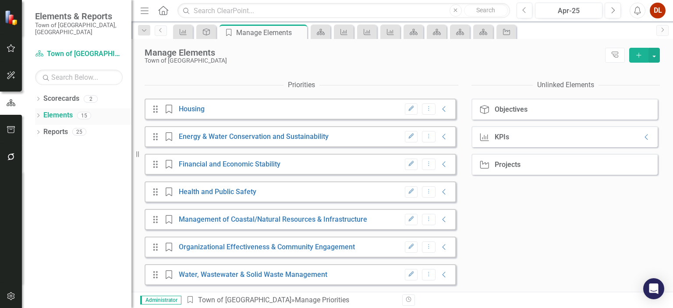
click at [54, 110] on link "Elements" at bounding box center [57, 115] width 29 height 10
click at [220, 190] on link "Health and Public Safety" at bounding box center [218, 192] width 78 height 8
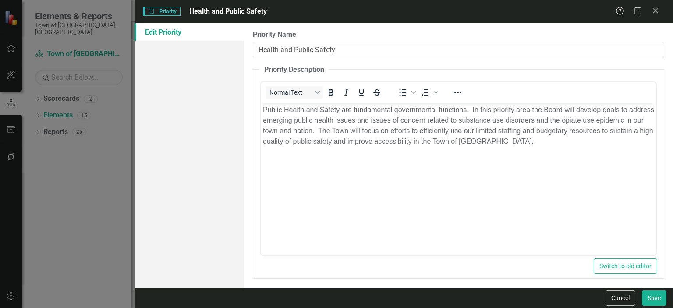
click at [65, 108] on div "Priority Priority Health and Public Safety Help Maximize Close Edit Priority Pr…" at bounding box center [336, 154] width 673 height 308
click at [654, 12] on icon "Close" at bounding box center [655, 11] width 11 height 8
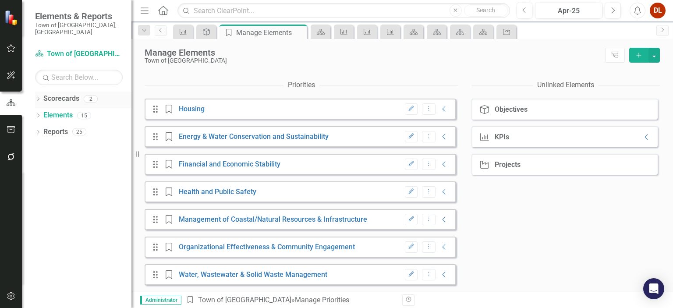
click at [61, 94] on link "Scorecards" at bounding box center [61, 99] width 36 height 10
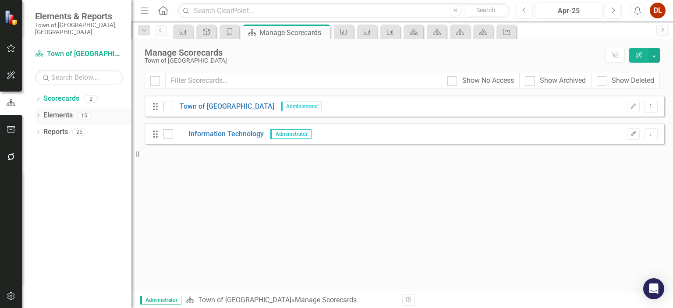
click at [48, 110] on link "Elements" at bounding box center [57, 115] width 29 height 10
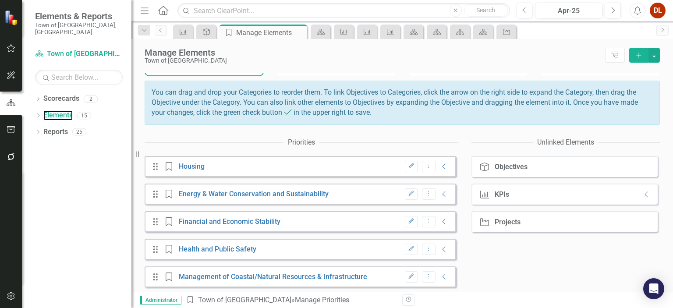
scroll to position [134, 0]
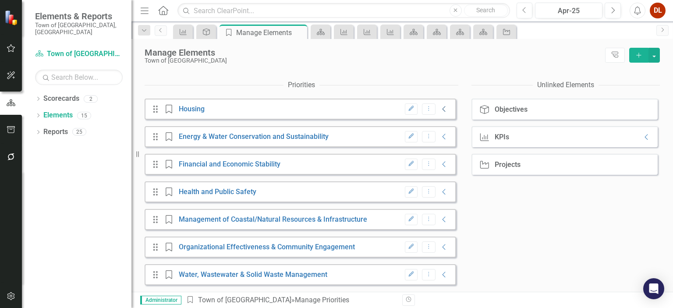
click at [440, 108] on icon "Collapse" at bounding box center [444, 109] width 9 height 7
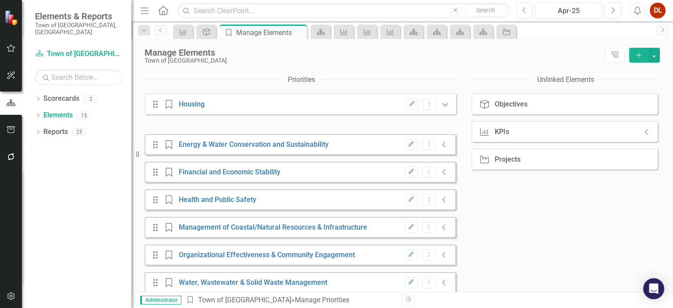
click at [441, 108] on icon "Expanded" at bounding box center [445, 104] width 9 height 7
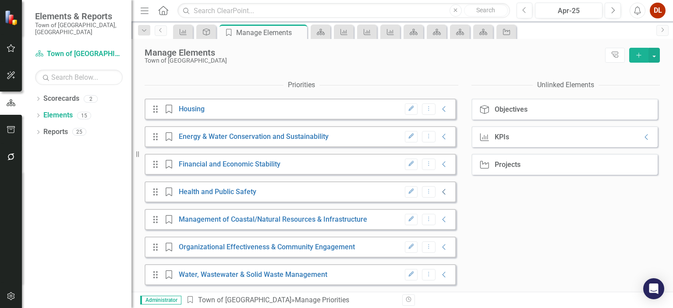
click at [440, 191] on icon "Collapse" at bounding box center [444, 191] width 9 height 7
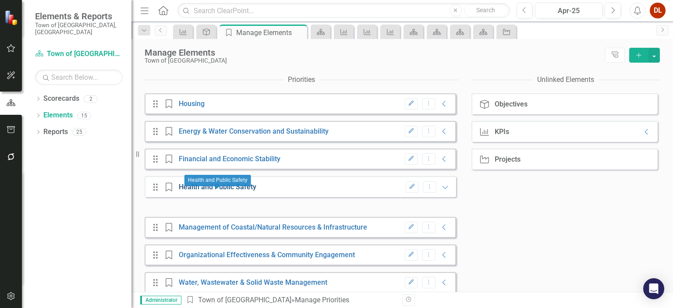
click at [205, 191] on link "Health and Public Safety" at bounding box center [218, 187] width 78 height 8
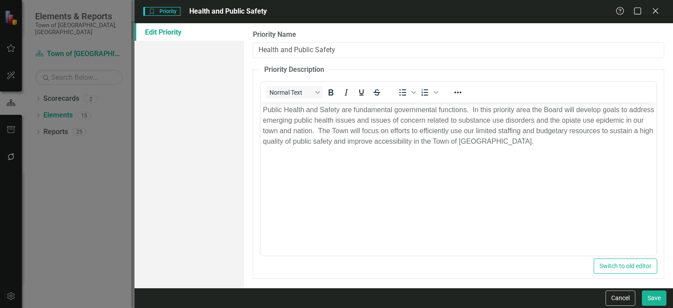
scroll to position [0, 0]
click at [654, 11] on icon "Close" at bounding box center [655, 11] width 11 height 8
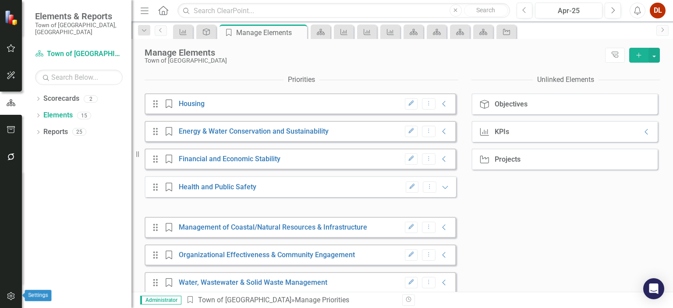
click at [12, 294] on icon "button" at bounding box center [11, 296] width 9 height 7
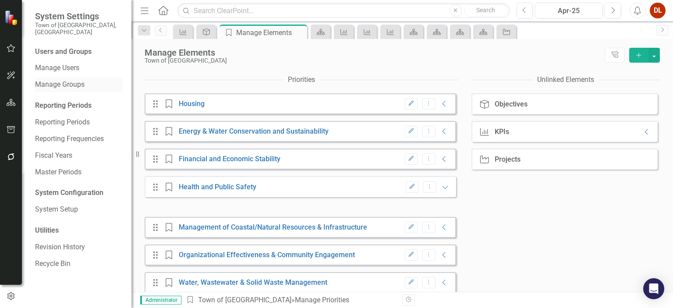
click at [66, 82] on link "Manage Groups" at bounding box center [79, 85] width 88 height 10
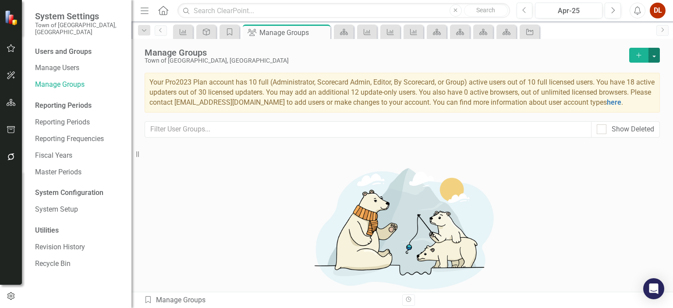
click at [649, 56] on button "button" at bounding box center [654, 55] width 11 height 15
click at [416, 57] on div "Town of [GEOGRAPHIC_DATA], [GEOGRAPHIC_DATA]" at bounding box center [385, 60] width 480 height 7
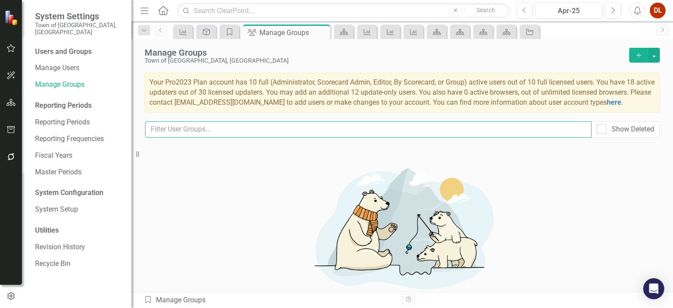
click at [324, 138] on input "text" at bounding box center [368, 129] width 447 height 16
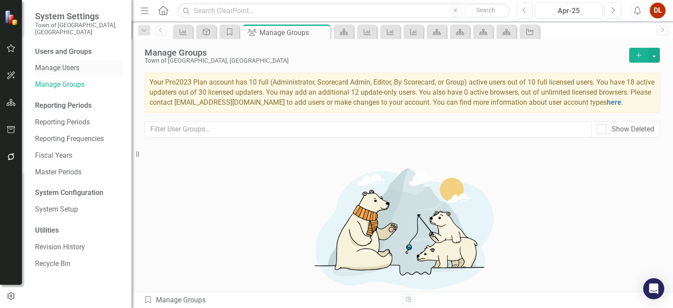
click at [66, 63] on link "Manage Users" at bounding box center [79, 68] width 88 height 10
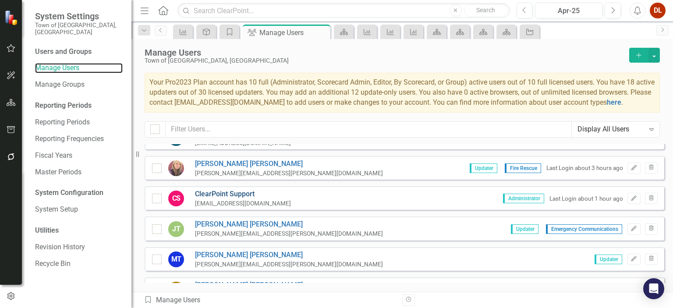
scroll to position [701, 0]
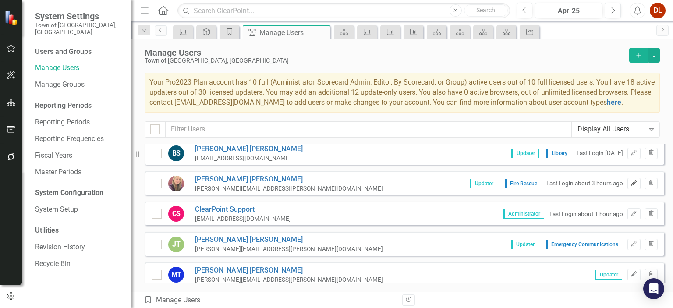
click at [631, 181] on icon "Edit" at bounding box center [634, 183] width 7 height 5
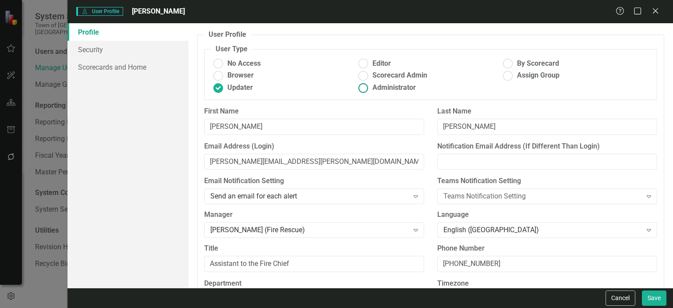
click at [359, 87] on ins at bounding box center [363, 88] width 14 height 14
click at [359, 87] on input "Administrator" at bounding box center [363, 88] width 14 height 14
radio input "true"
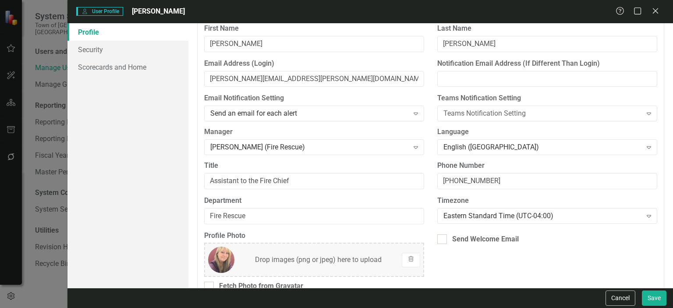
scroll to position [98, 0]
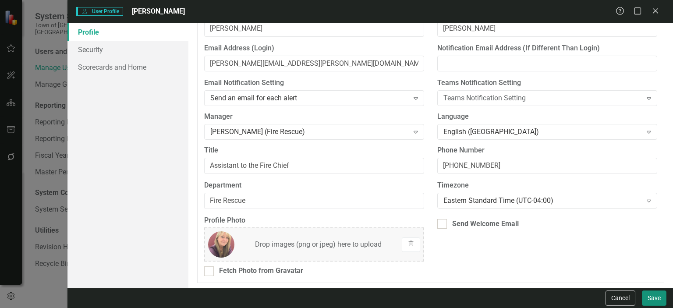
click at [650, 296] on button "Save" at bounding box center [654, 298] width 25 height 15
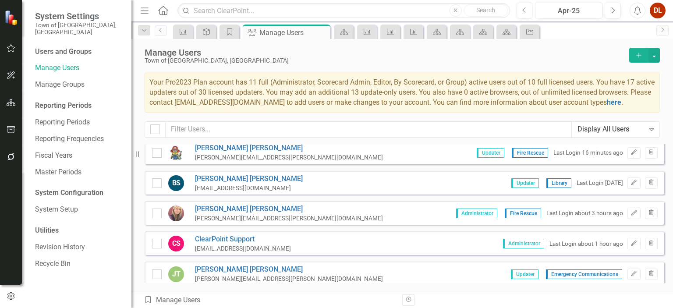
scroll to position [670, 0]
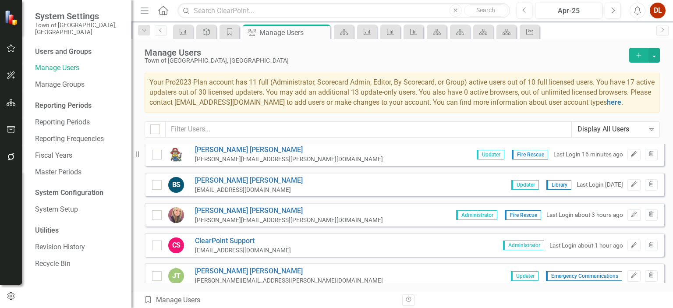
click at [632, 151] on icon "button" at bounding box center [634, 153] width 5 height 5
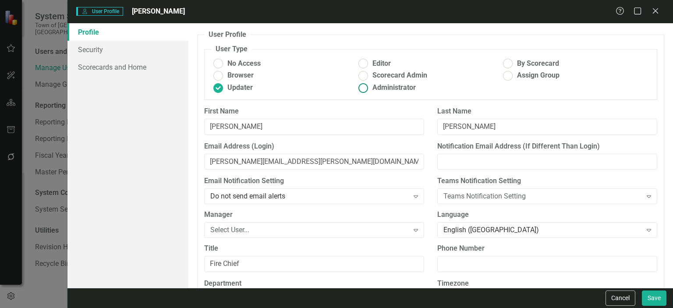
click at [361, 87] on ins at bounding box center [363, 88] width 14 height 14
click at [361, 87] on input "Administrator" at bounding box center [363, 88] width 14 height 14
radio input "true"
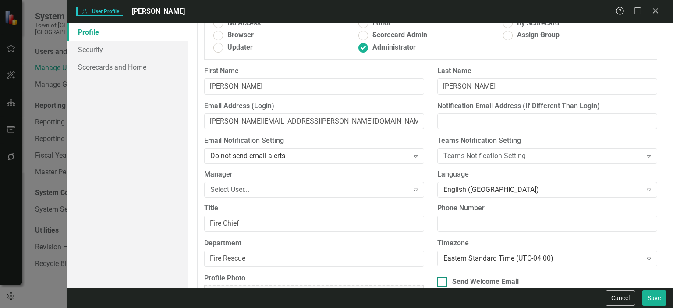
scroll to position [88, 0]
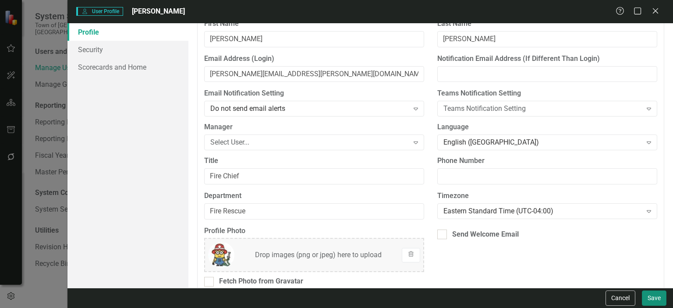
click at [655, 297] on button "Save" at bounding box center [654, 298] width 25 height 15
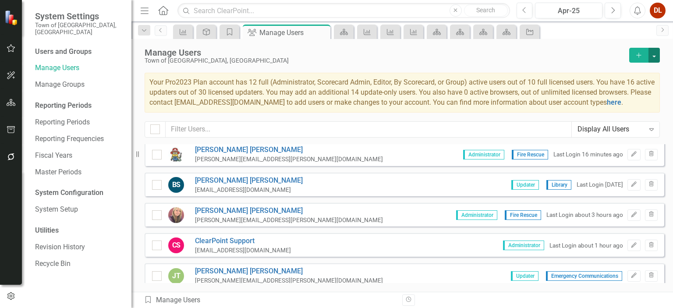
click at [654, 59] on button "button" at bounding box center [654, 55] width 11 height 15
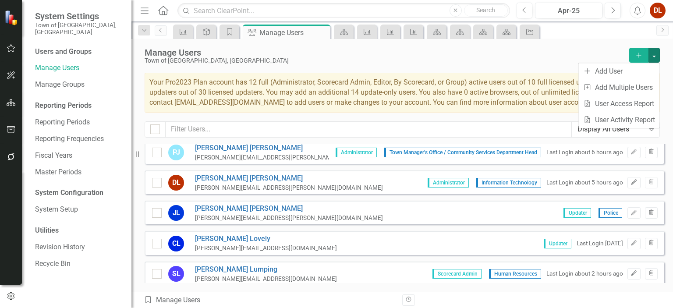
scroll to position [320, 0]
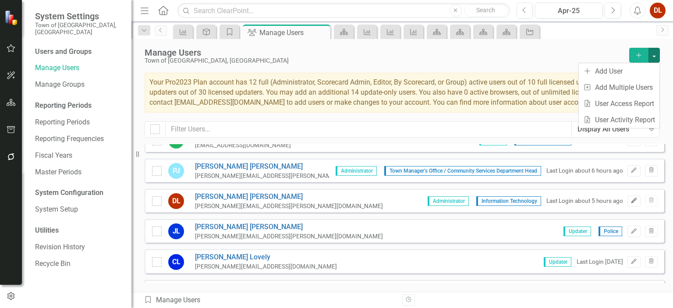
click at [632, 199] on icon "button" at bounding box center [634, 200] width 5 height 5
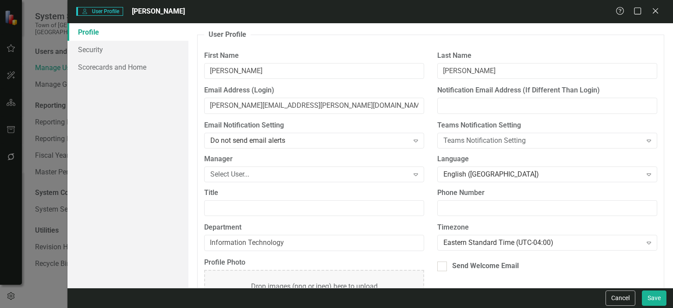
scroll to position [42, 0]
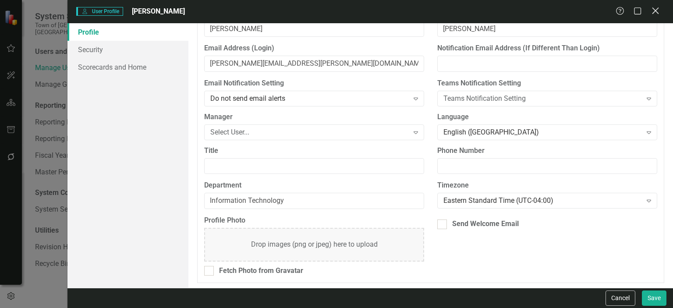
click at [657, 13] on icon at bounding box center [655, 10] width 7 height 7
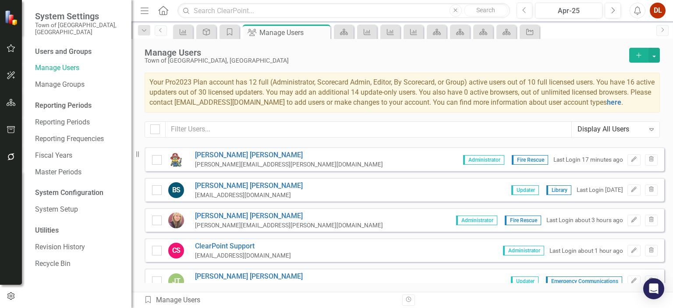
scroll to position [670, 0]
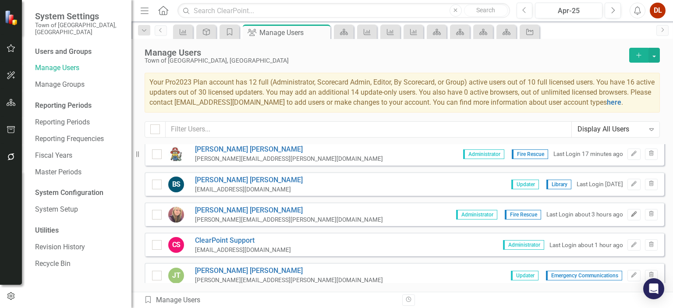
click at [631, 212] on icon "Edit" at bounding box center [634, 214] width 7 height 5
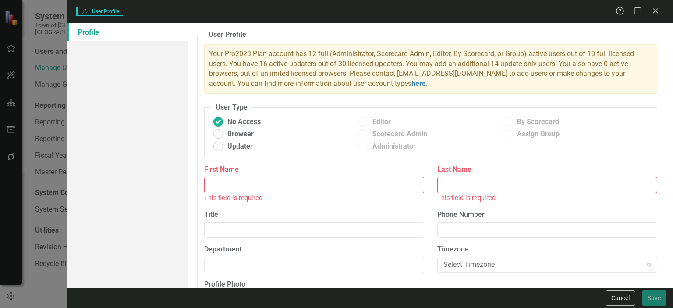
type input "[PERSON_NAME]"
type input "Assistant to the Fire Chief"
type input "[PHONE_NUMBER]"
type input "Fire Rescue"
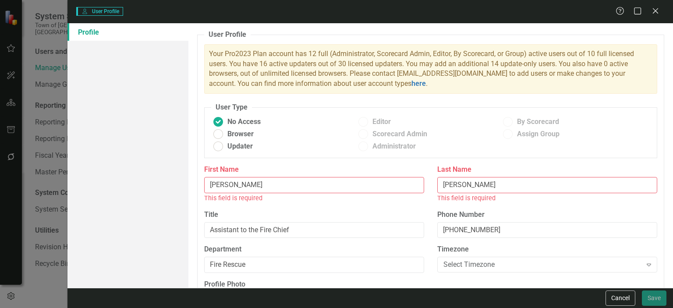
radio input "false"
radio input "true"
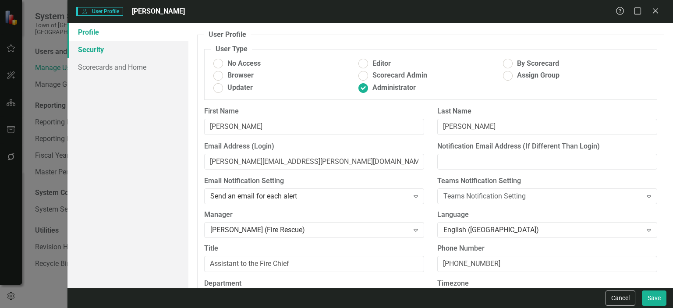
click at [96, 50] on link "Security" at bounding box center [127, 50] width 121 height 18
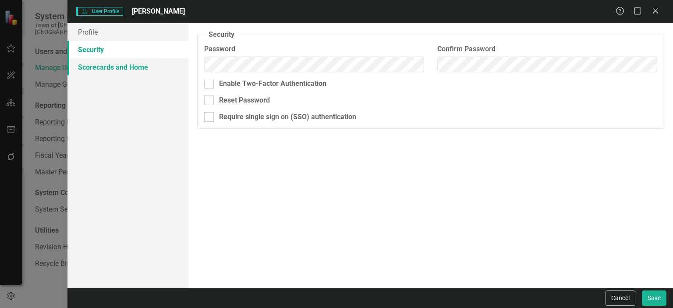
click at [96, 71] on link "Scorecards and Home" at bounding box center [127, 67] width 121 height 18
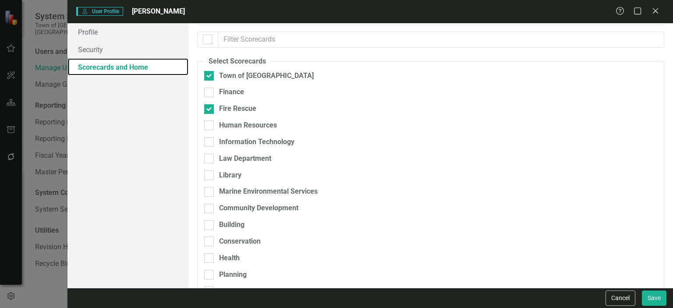
scroll to position [0, 0]
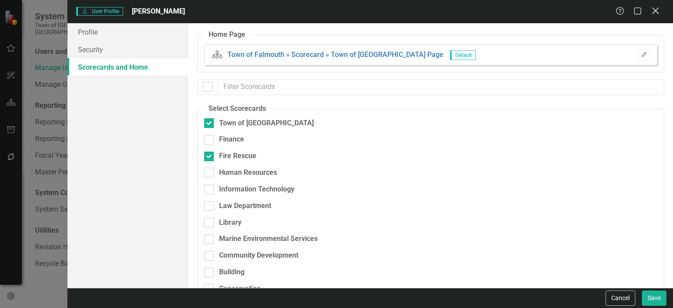
click at [658, 14] on icon "Close" at bounding box center [655, 11] width 11 height 8
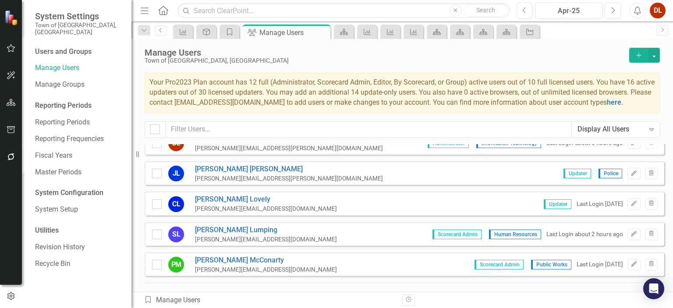
scroll to position [363, 0]
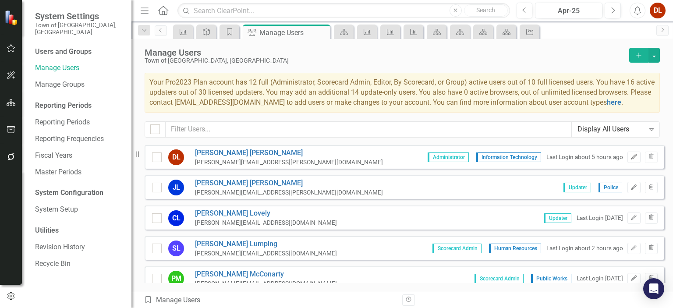
click at [631, 154] on icon "Edit" at bounding box center [634, 156] width 7 height 5
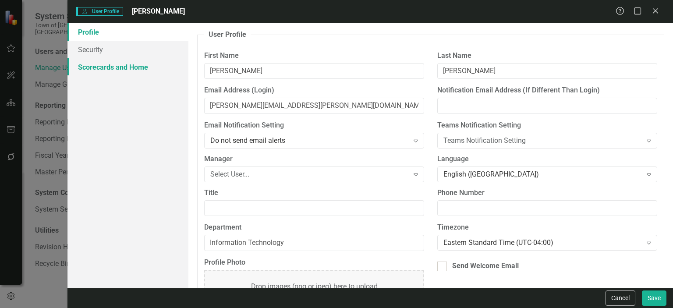
click at [109, 65] on link "Scorecards and Home" at bounding box center [127, 67] width 121 height 18
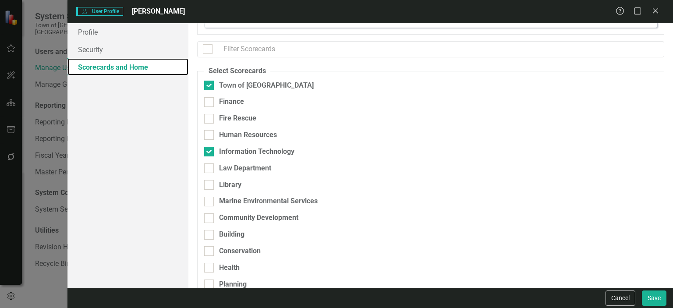
scroll to position [0, 0]
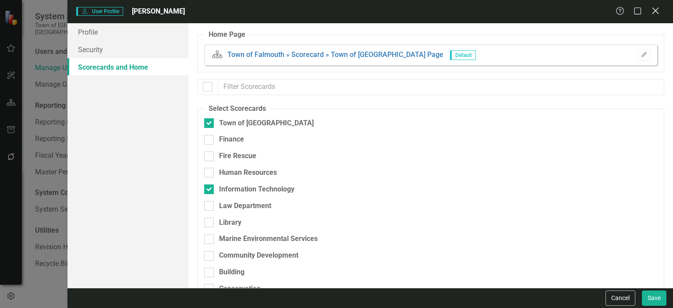
click at [659, 11] on icon "Close" at bounding box center [655, 11] width 11 height 8
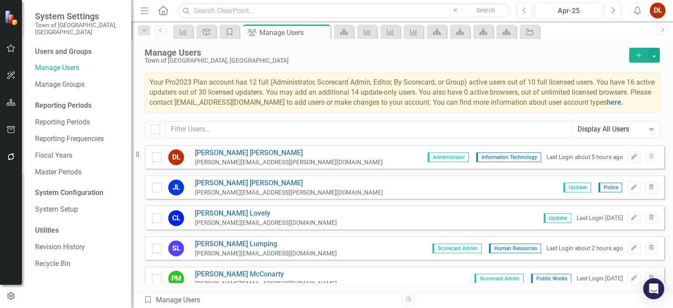
click at [628, 152] on button "Edit" at bounding box center [634, 157] width 13 height 11
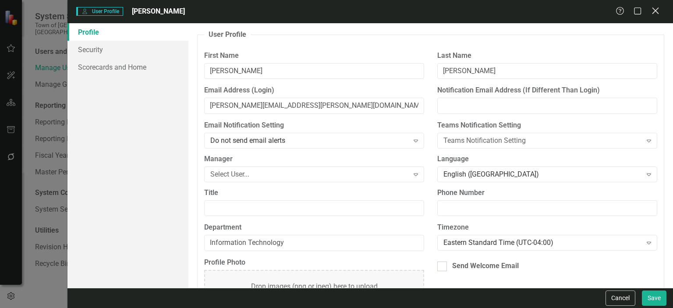
click at [657, 8] on icon "Close" at bounding box center [655, 11] width 11 height 8
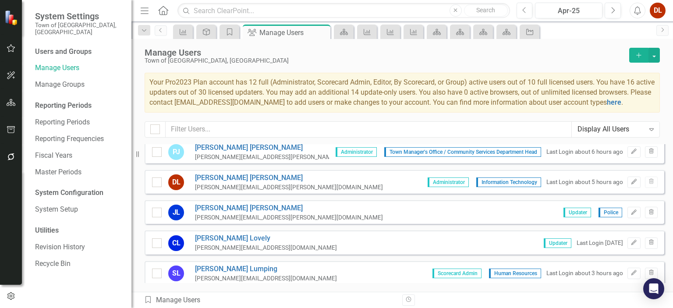
scroll to position [231, 0]
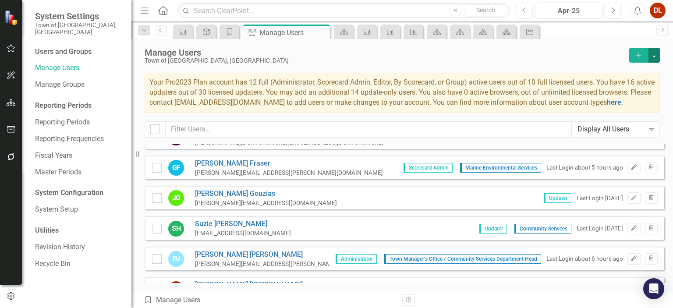
click at [655, 59] on button "button" at bounding box center [654, 55] width 11 height 15
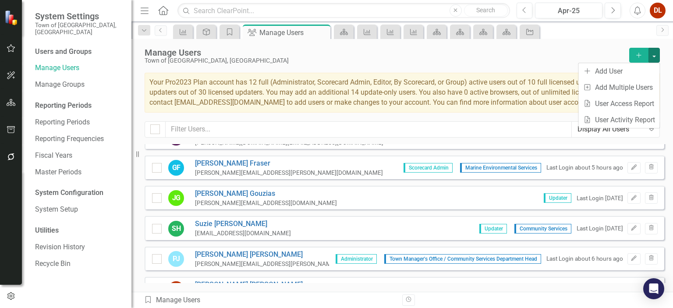
click at [556, 57] on div "Town of [GEOGRAPHIC_DATA], [GEOGRAPHIC_DATA]" at bounding box center [385, 60] width 480 height 7
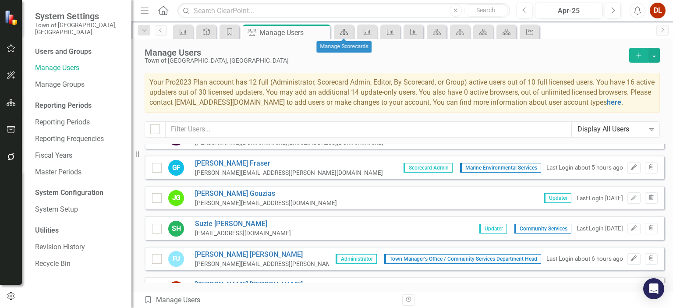
click at [346, 33] on icon "Scorecard" at bounding box center [344, 31] width 9 height 7
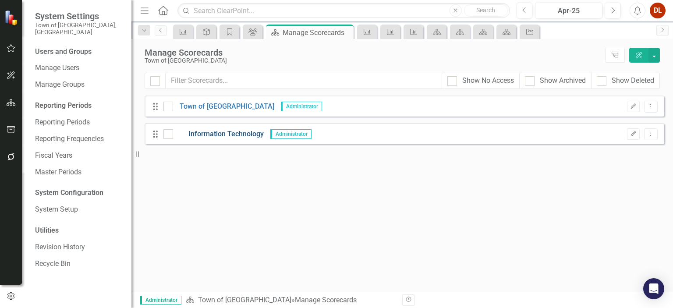
click at [230, 138] on link "Information Technology" at bounding box center [218, 134] width 91 height 10
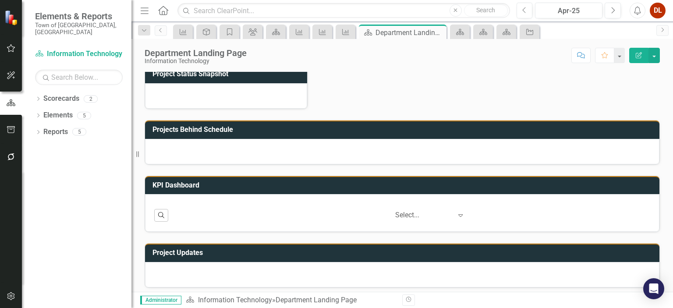
scroll to position [238, 0]
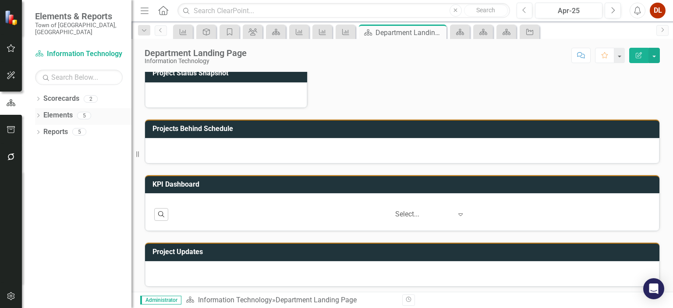
click at [61, 110] on link "Elements" at bounding box center [57, 115] width 29 height 10
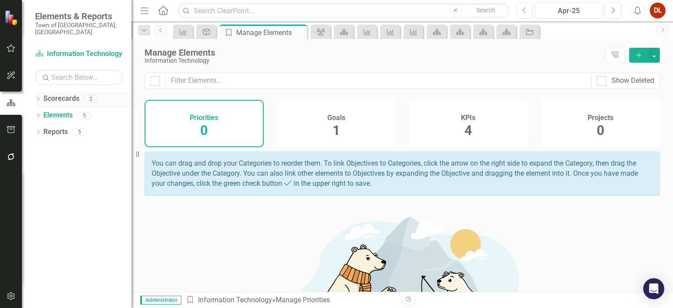
click at [59, 94] on link "Scorecards" at bounding box center [61, 99] width 36 height 10
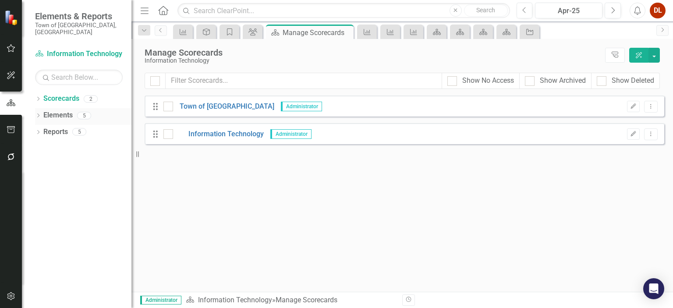
click at [60, 110] on link "Elements" at bounding box center [57, 115] width 29 height 10
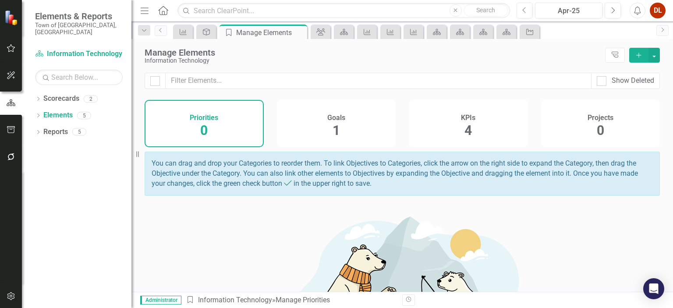
click at [467, 122] on div "4" at bounding box center [468, 130] width 7 height 19
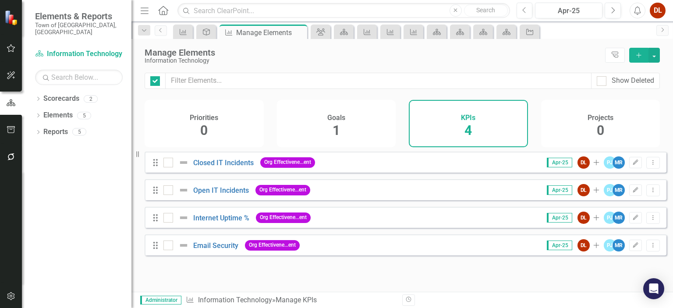
checkbox input "false"
click at [230, 222] on link "Internet Uptime %" at bounding box center [221, 218] width 56 height 8
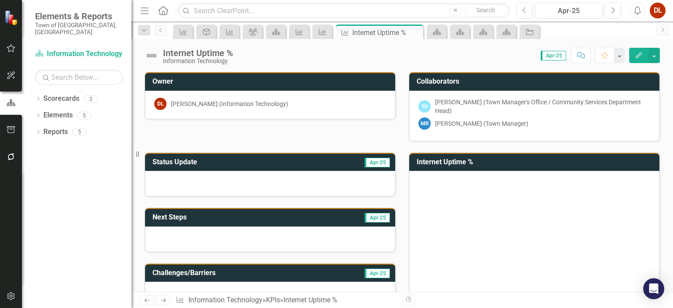
click at [469, 210] on rect "Interactive chart" at bounding box center [533, 243] width 229 height 131
click at [419, 214] on rect "Interactive chart" at bounding box center [533, 243] width 229 height 131
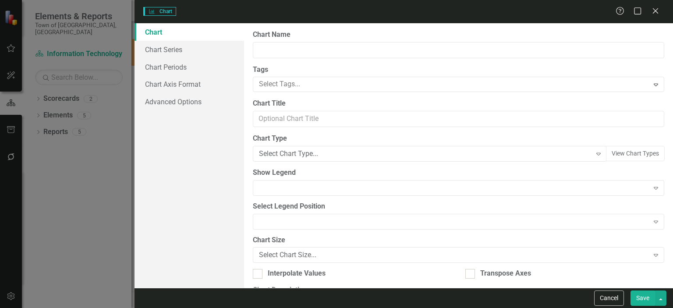
type input "Internet Uptime %"
type textarea "Internet Uptime % is a key performance indicator (KPI) used in Information Tech…"
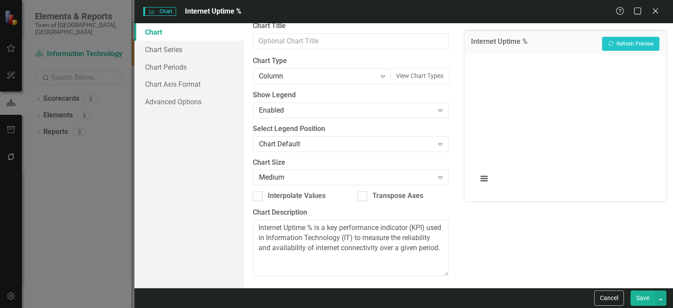
scroll to position [78, 0]
click at [179, 101] on link "Advanced Options" at bounding box center [190, 102] width 110 height 18
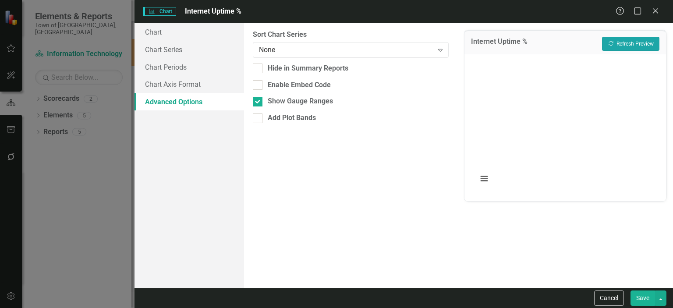
click at [625, 44] on button "Recalculate Refresh Preview" at bounding box center [630, 44] width 57 height 14
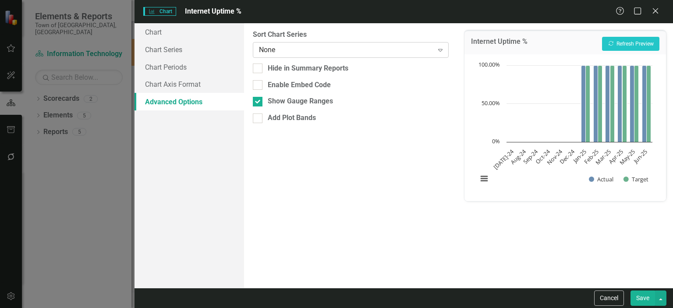
click at [443, 53] on div "Expand" at bounding box center [441, 50] width 16 height 14
click at [166, 67] on link "Chart Periods" at bounding box center [190, 67] width 110 height 18
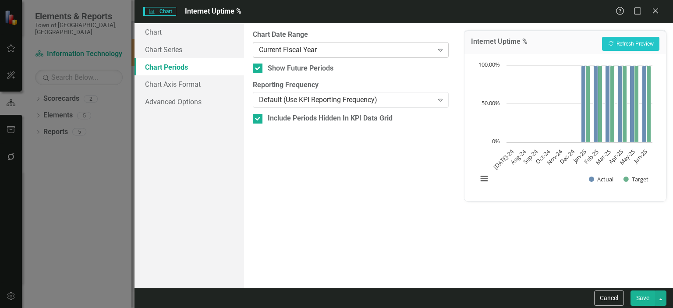
click at [440, 49] on icon "Expand" at bounding box center [440, 49] width 9 height 7
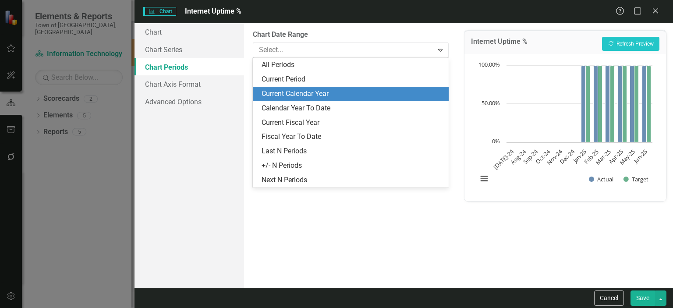
click at [328, 91] on div "Current Calendar Year" at bounding box center [353, 94] width 182 height 10
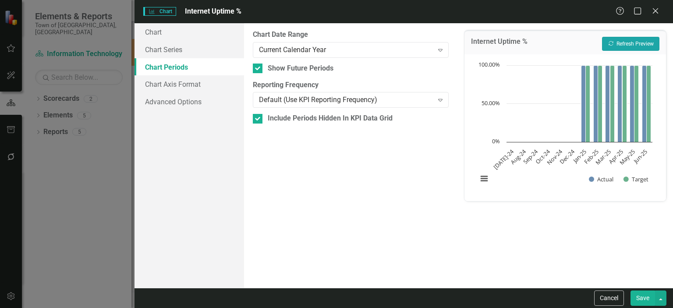
click at [632, 43] on button "Recalculate Refresh Preview" at bounding box center [630, 44] width 57 height 14
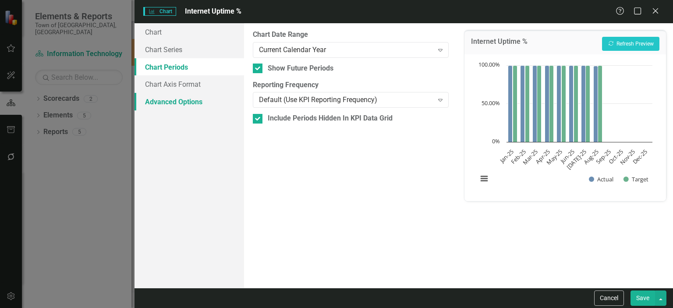
click at [200, 104] on link "Advanced Options" at bounding box center [190, 102] width 110 height 18
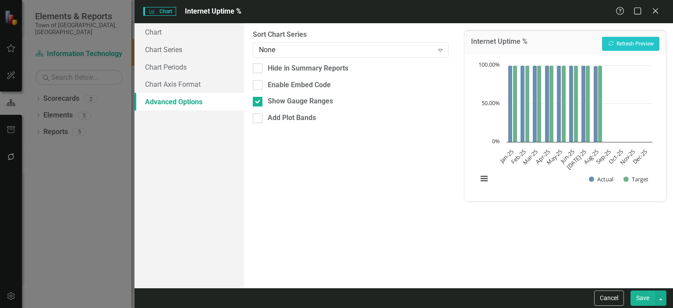
click at [650, 300] on button "Save" at bounding box center [643, 298] width 25 height 15
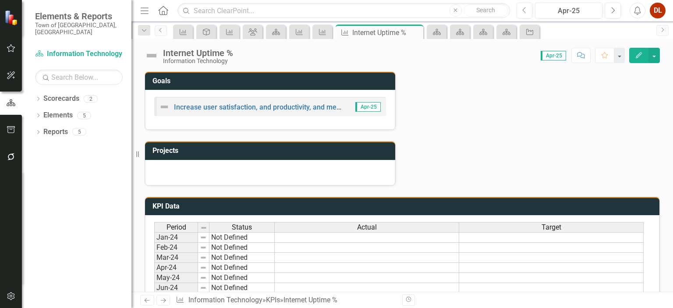
scroll to position [482, 0]
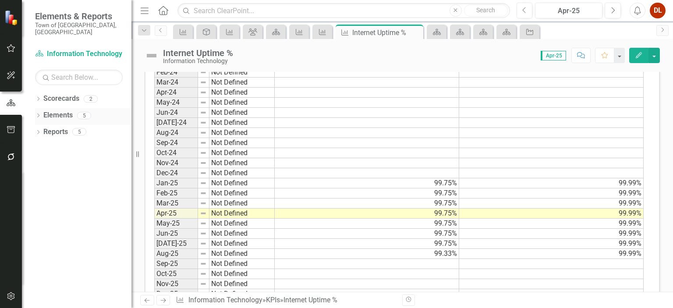
click at [58, 110] on link "Elements" at bounding box center [57, 115] width 29 height 10
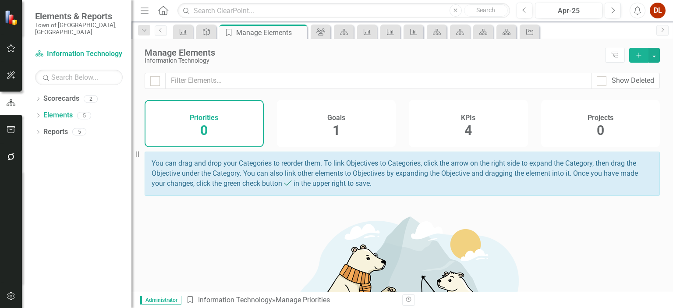
click at [469, 123] on div "KPIs 4" at bounding box center [468, 123] width 119 height 47
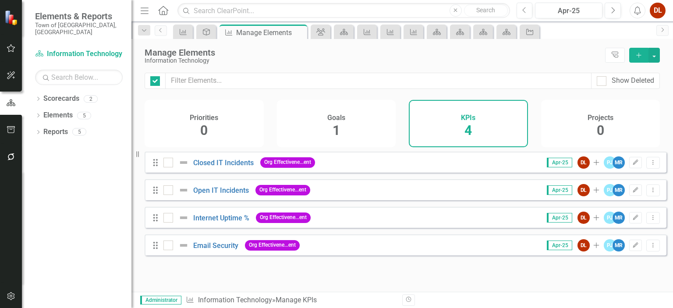
checkbox input "false"
click at [650, 165] on icon "Dropdown Menu" at bounding box center [653, 163] width 7 height 6
click at [618, 182] on link "Edit Edit KPI" at bounding box center [618, 183] width 69 height 16
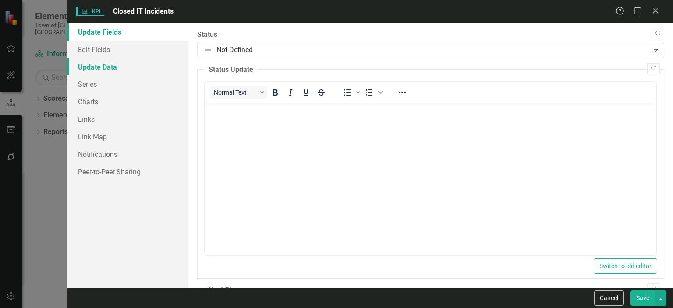
click at [99, 68] on link "Update Data" at bounding box center [127, 67] width 121 height 18
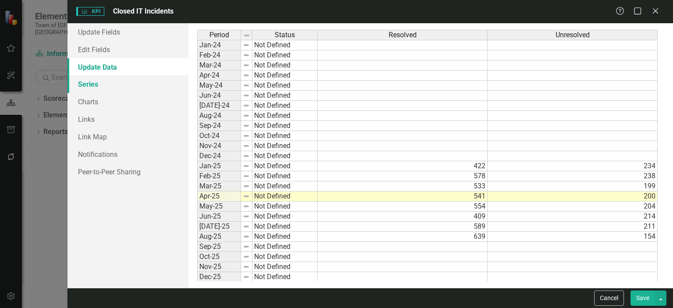
click at [92, 87] on link "Series" at bounding box center [127, 84] width 121 height 18
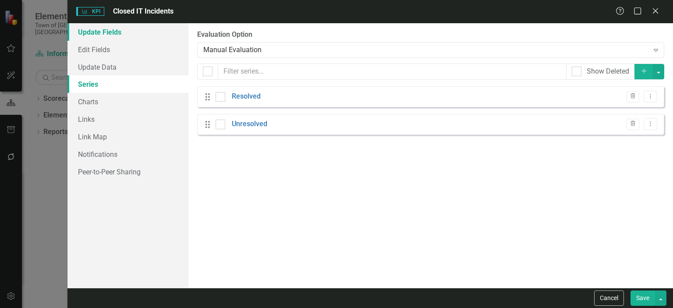
click at [107, 36] on link "Update Fields" at bounding box center [127, 32] width 121 height 18
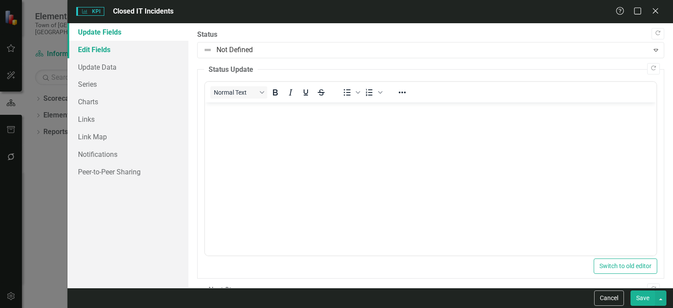
click at [100, 51] on link "Edit Fields" at bounding box center [127, 50] width 121 height 18
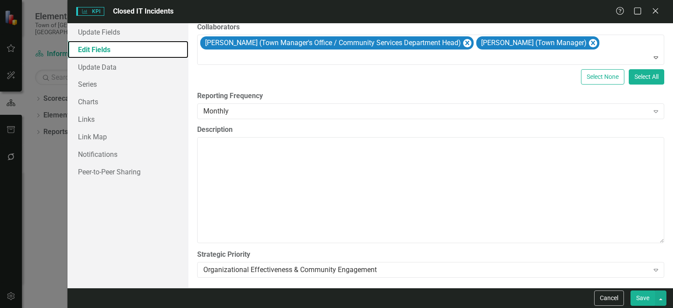
scroll to position [160, 0]
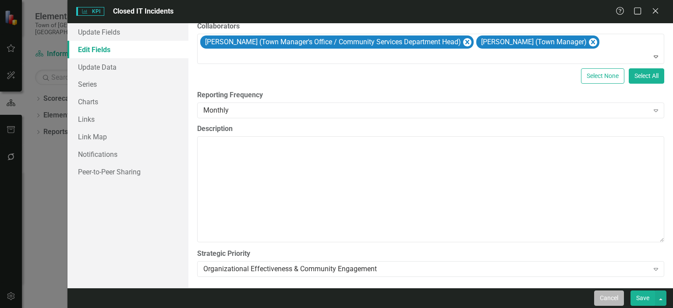
click at [607, 298] on button "Cancel" at bounding box center [609, 298] width 30 height 15
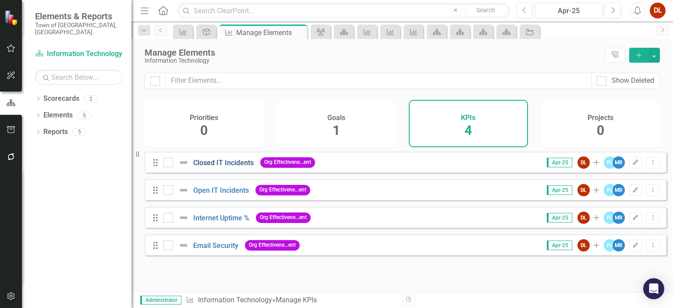
click at [233, 167] on link "Closed IT Incidents" at bounding box center [223, 163] width 60 height 8
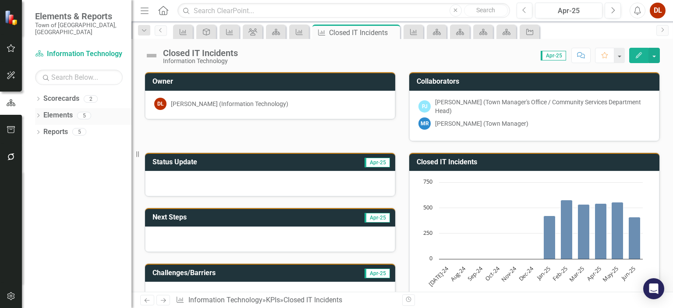
click at [60, 110] on link "Elements" at bounding box center [57, 115] width 29 height 10
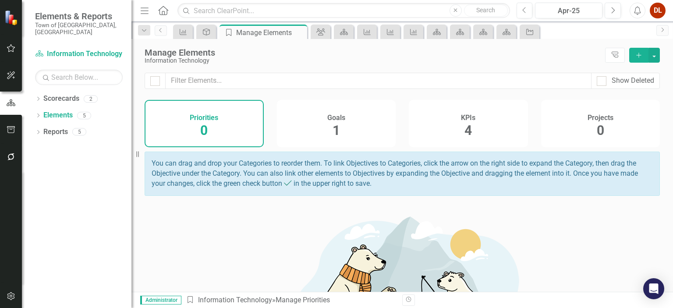
click at [465, 122] on div "4" at bounding box center [468, 130] width 7 height 19
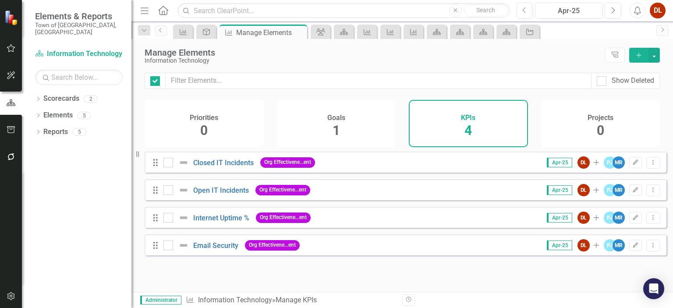
checkbox input "false"
click at [652, 169] on button "Dropdown Menu" at bounding box center [654, 163] width 14 height 12
click at [605, 184] on link "Edit Edit KPI" at bounding box center [618, 183] width 69 height 16
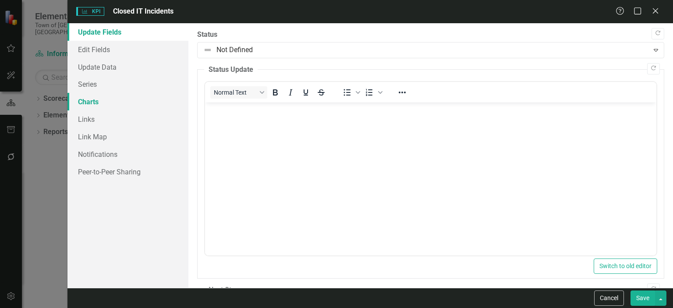
click at [93, 105] on link "Charts" at bounding box center [127, 102] width 121 height 18
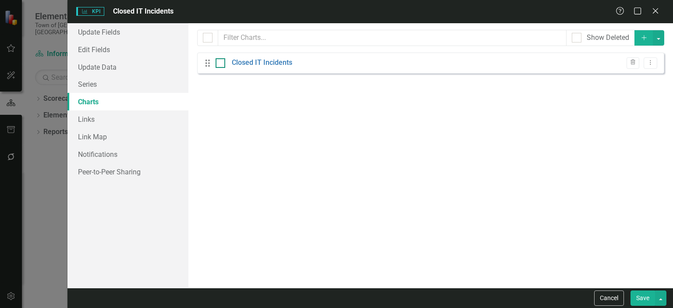
click at [222, 63] on div at bounding box center [221, 63] width 10 height 10
click at [221, 63] on input "checkbox" at bounding box center [219, 61] width 6 height 6
checkbox input "true"
click at [653, 65] on icon "Dropdown Menu" at bounding box center [650, 63] width 7 height 6
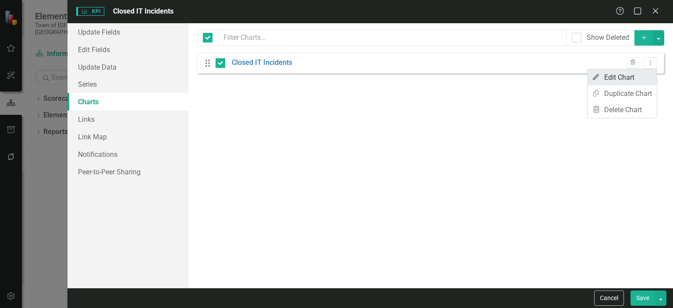
click at [624, 82] on link "Edit Edit Chart" at bounding box center [622, 77] width 69 height 16
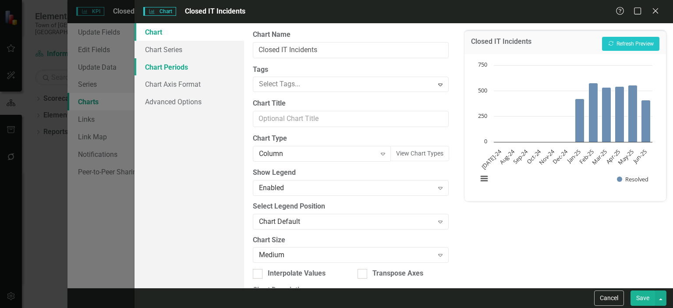
click at [174, 67] on link "Chart Periods" at bounding box center [190, 67] width 110 height 18
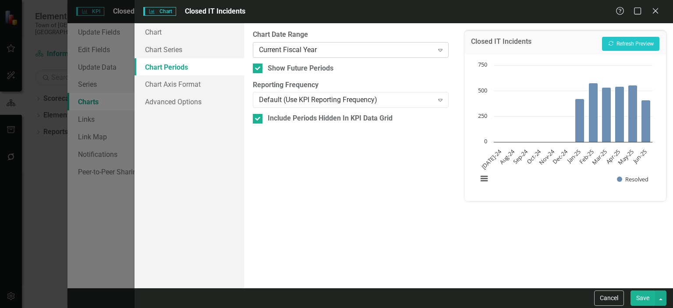
click at [441, 49] on icon at bounding box center [440, 50] width 4 height 3
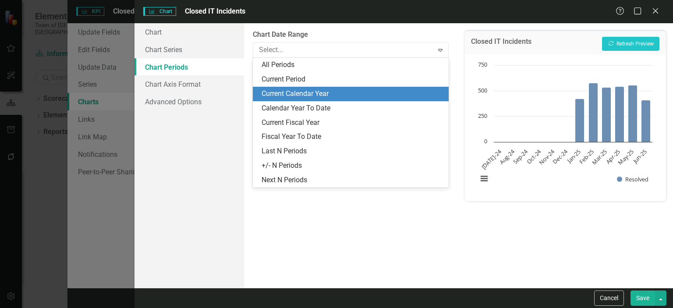
click at [311, 93] on div "Current Calendar Year" at bounding box center [353, 94] width 182 height 10
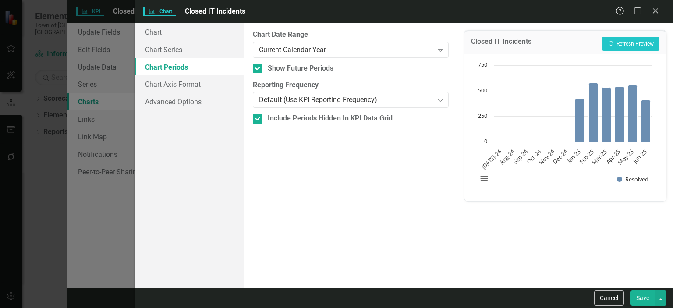
click at [640, 298] on button "Save" at bounding box center [643, 298] width 25 height 15
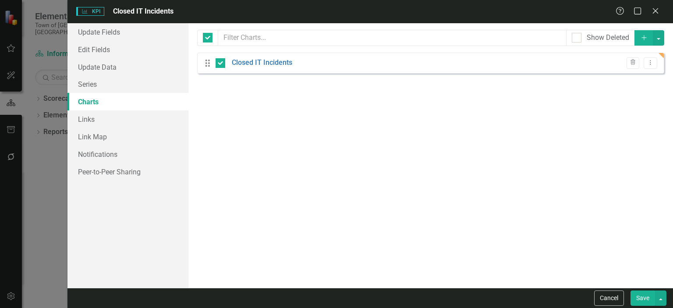
click at [598, 160] on div "From this page, you can add, edit, delete, or duplicate charts to show how you …" at bounding box center [430, 155] width 485 height 265
click at [89, 102] on link "Charts" at bounding box center [127, 102] width 121 height 18
click at [647, 300] on button "Save" at bounding box center [643, 298] width 25 height 15
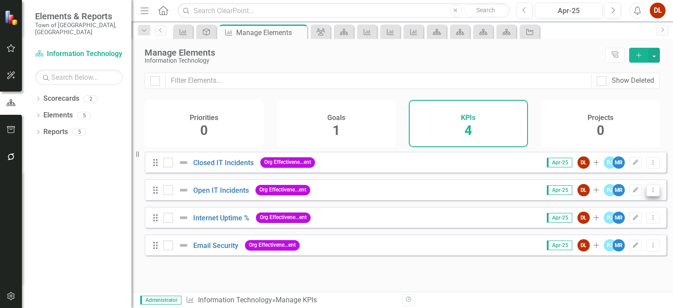
click at [652, 194] on button "Dropdown Menu" at bounding box center [654, 191] width 14 height 12
click at [628, 210] on link "Edit Edit KPI" at bounding box center [618, 211] width 69 height 16
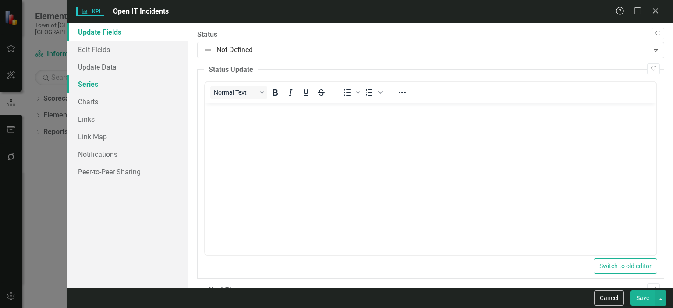
click at [90, 84] on link "Series" at bounding box center [127, 84] width 121 height 18
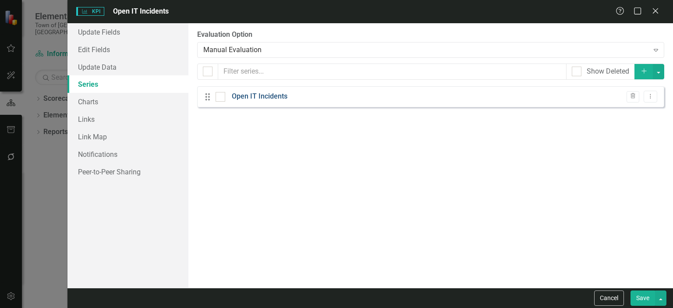
drag, startPoint x: 220, startPoint y: 96, endPoint x: 233, endPoint y: 101, distance: 13.6
click at [220, 96] on input "checkbox" at bounding box center [219, 95] width 6 height 6
checkbox input "true"
click at [656, 92] on button "Dropdown Menu" at bounding box center [651, 97] width 14 height 12
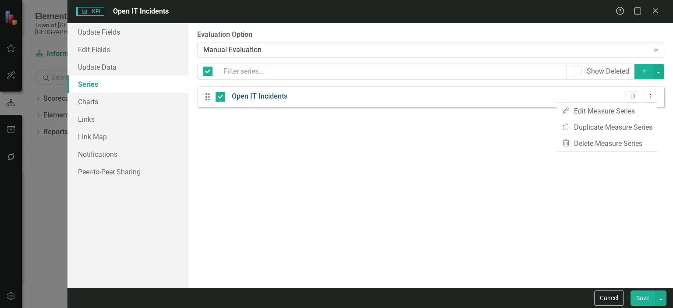
click at [254, 94] on link "Open IT Incidents" at bounding box center [260, 97] width 56 height 10
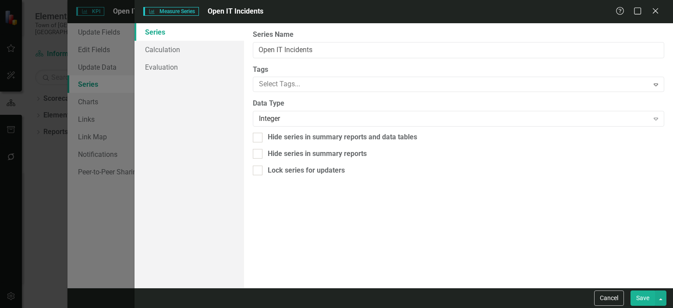
click at [160, 36] on link "Series" at bounding box center [190, 32] width 110 height 18
click at [618, 300] on button "Cancel" at bounding box center [609, 298] width 30 height 15
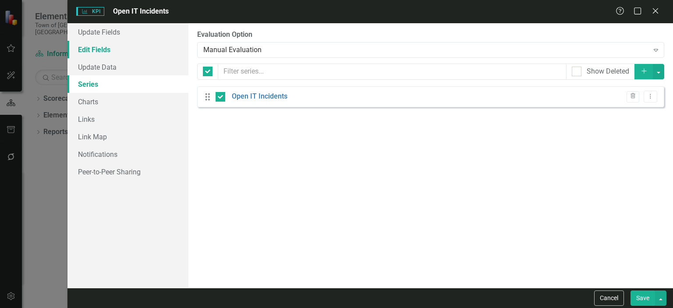
click at [95, 48] on link "Edit Fields" at bounding box center [127, 50] width 121 height 18
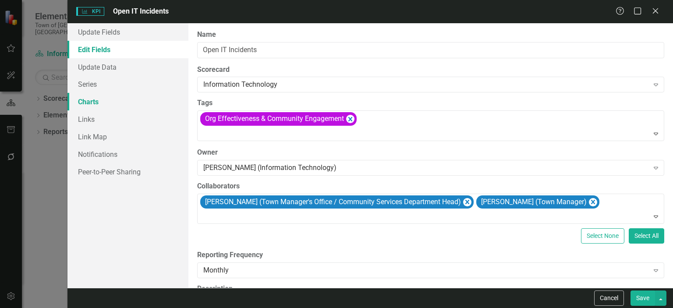
click at [94, 103] on link "Charts" at bounding box center [127, 102] width 121 height 18
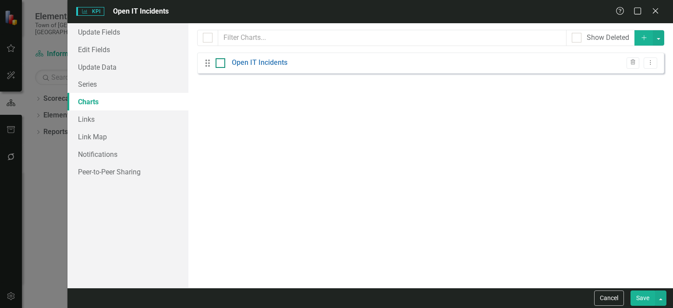
click at [219, 63] on input "checkbox" at bounding box center [219, 61] width 6 height 6
checkbox input "true"
click at [649, 65] on icon "Dropdown Menu" at bounding box center [650, 63] width 7 height 6
click at [628, 74] on link "Edit Edit Chart" at bounding box center [622, 77] width 69 height 16
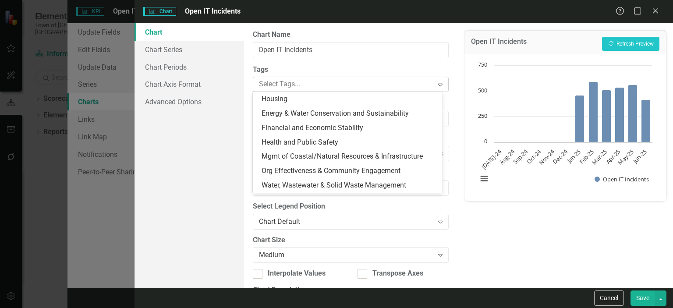
click at [357, 85] on div at bounding box center [345, 84] width 178 height 12
click at [170, 49] on link "Chart Series" at bounding box center [190, 50] width 110 height 18
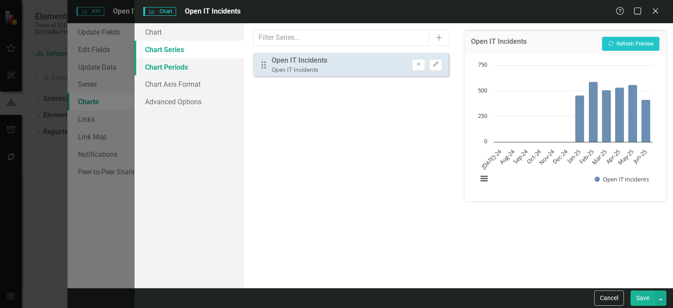
click at [177, 65] on link "Chart Periods" at bounding box center [190, 67] width 110 height 18
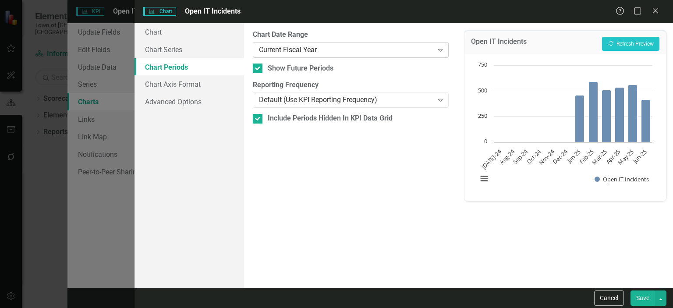
click at [441, 50] on icon "Expand" at bounding box center [440, 49] width 9 height 7
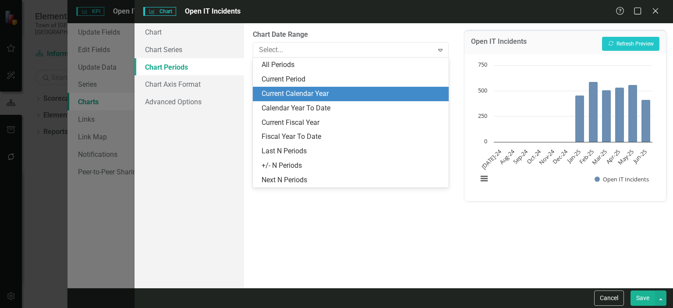
click at [329, 96] on div "Current Calendar Year" at bounding box center [353, 94] width 182 height 10
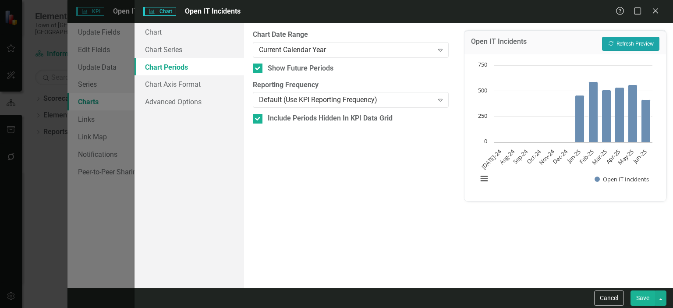
click at [620, 43] on button "Recalculate Refresh Preview" at bounding box center [630, 44] width 57 height 14
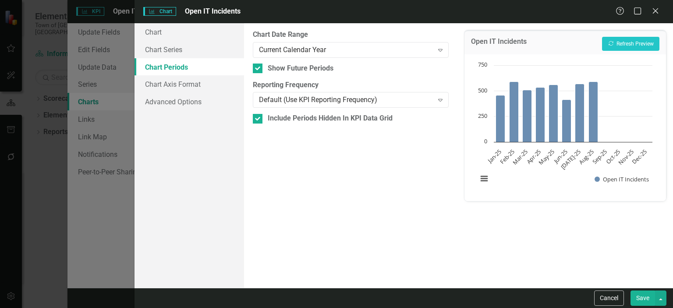
click at [643, 295] on button "Save" at bounding box center [643, 298] width 25 height 15
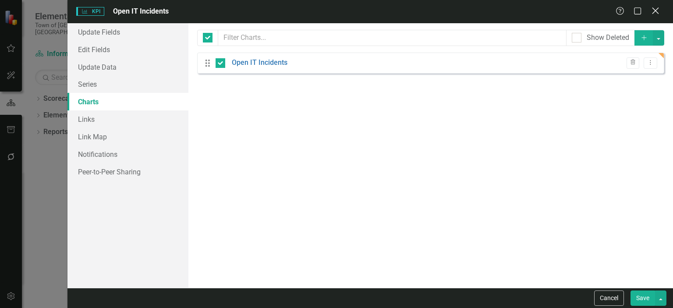
click at [657, 12] on icon "Close" at bounding box center [655, 11] width 11 height 8
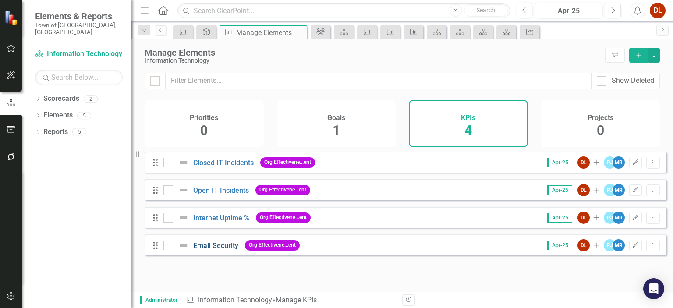
click at [221, 250] on link "Email Security" at bounding box center [215, 246] width 45 height 8
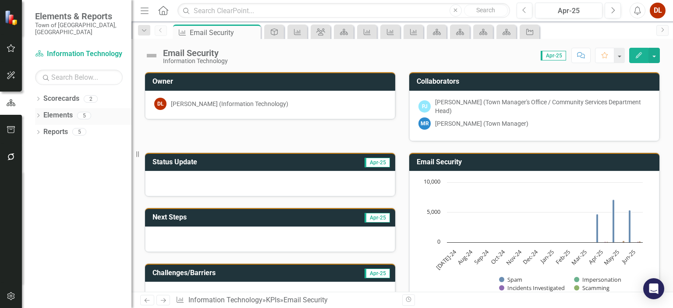
click at [60, 110] on link "Elements" at bounding box center [57, 115] width 29 height 10
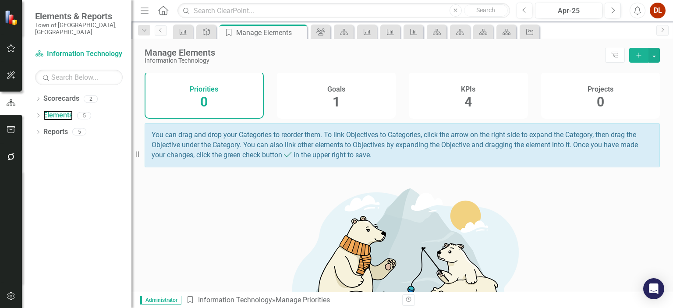
scroll to position [44, 0]
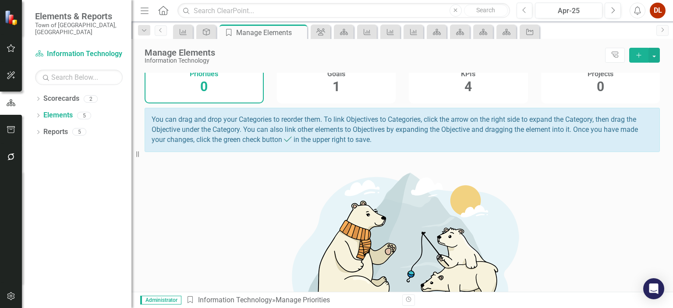
click at [465, 89] on span "4" at bounding box center [468, 86] width 7 height 15
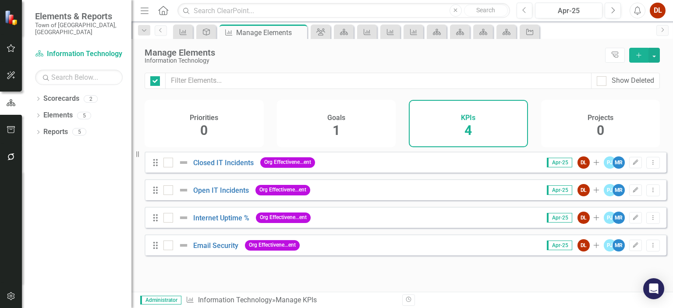
checkbox input "false"
click at [171, 250] on div at bounding box center [168, 246] width 10 height 10
click at [169, 246] on input "checkbox" at bounding box center [166, 244] width 6 height 6
checkbox input "true"
click at [650, 248] on icon "Dropdown Menu" at bounding box center [653, 245] width 7 height 6
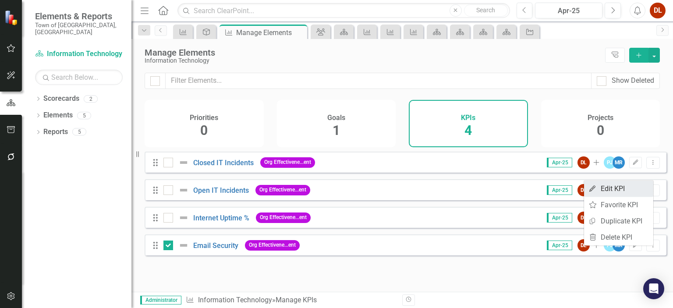
click at [615, 190] on link "Edit Edit KPI" at bounding box center [618, 189] width 69 height 16
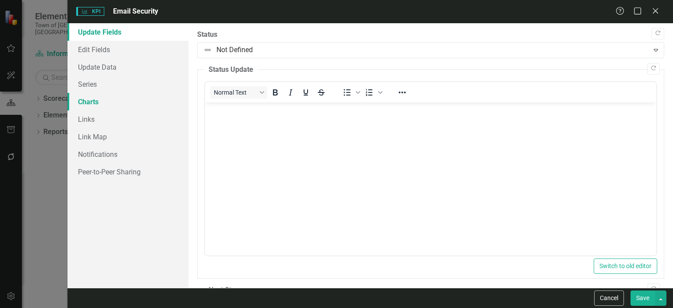
click at [102, 103] on link "Charts" at bounding box center [127, 102] width 121 height 18
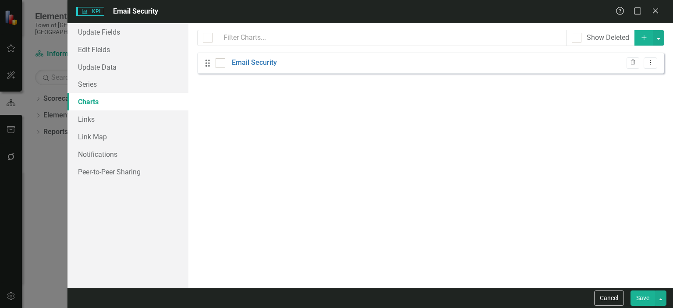
click at [227, 65] on div "Email Security" at bounding box center [246, 63] width 61 height 10
click at [221, 64] on div at bounding box center [221, 63] width 10 height 10
click at [221, 64] on input "checkbox" at bounding box center [219, 61] width 6 height 6
checkbox input "true"
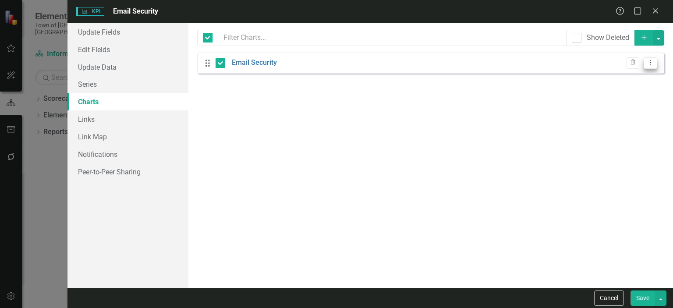
click at [650, 61] on icon "Dropdown Menu" at bounding box center [650, 63] width 7 height 6
click at [617, 76] on link "Edit Edit Chart" at bounding box center [622, 77] width 69 height 16
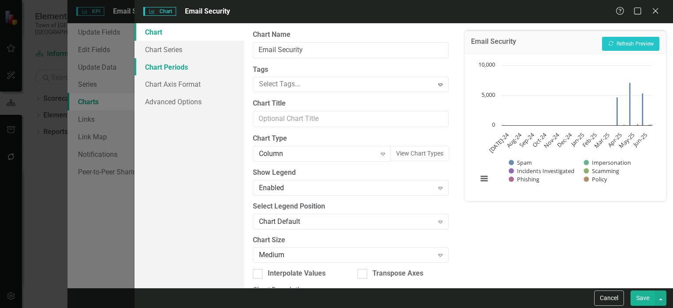
click at [180, 65] on link "Chart Periods" at bounding box center [190, 67] width 110 height 18
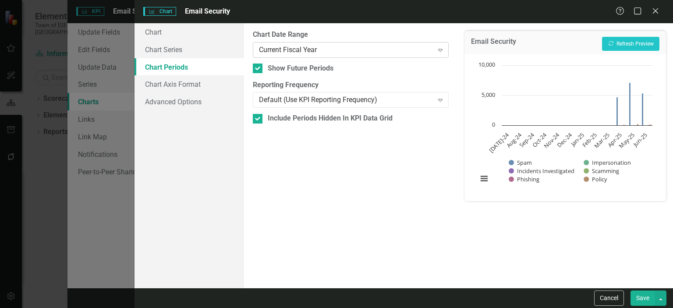
click at [439, 52] on icon "Expand" at bounding box center [440, 49] width 9 height 7
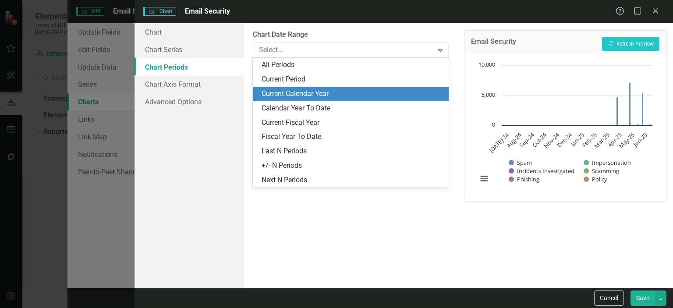
click at [338, 96] on div "Current Calendar Year" at bounding box center [353, 94] width 182 height 10
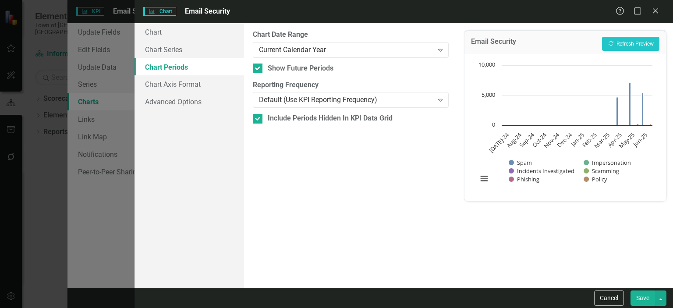
click at [649, 296] on button "Save" at bounding box center [643, 298] width 25 height 15
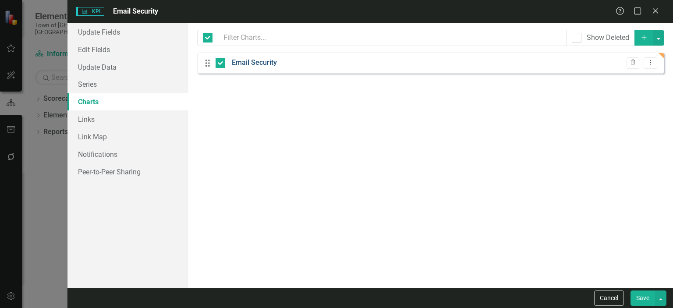
click at [252, 63] on link "Email Security" at bounding box center [254, 63] width 45 height 10
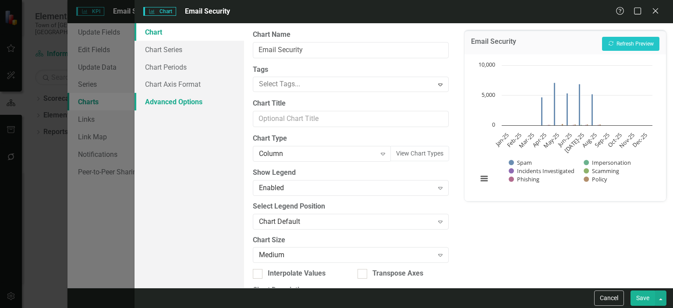
click at [182, 105] on link "Advanced Options" at bounding box center [190, 102] width 110 height 18
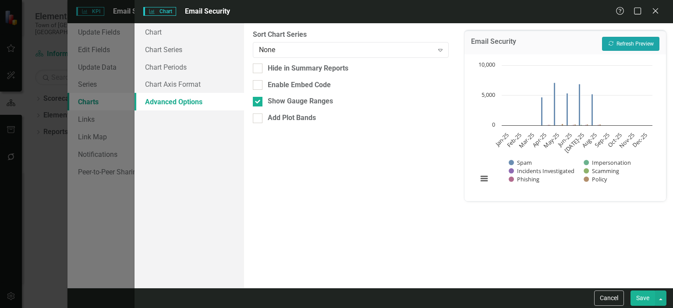
click at [616, 42] on button "Recalculate Refresh Preview" at bounding box center [630, 44] width 57 height 14
click at [430, 125] on div "From this tab, you can sort the chart series by value or hide the chart from su…" at bounding box center [350, 155] width 213 height 265
click at [436, 50] on div "Expand" at bounding box center [441, 50] width 16 height 14
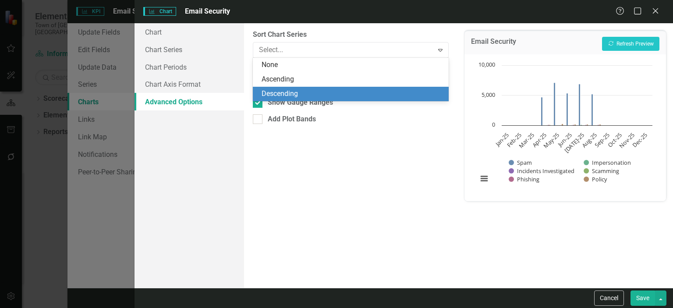
drag, startPoint x: 387, startPoint y: 199, endPoint x: 391, endPoint y: 196, distance: 4.7
click at [388, 199] on div "From this tab, you can sort the chart series by value or hide the chart from su…" at bounding box center [350, 155] width 213 height 265
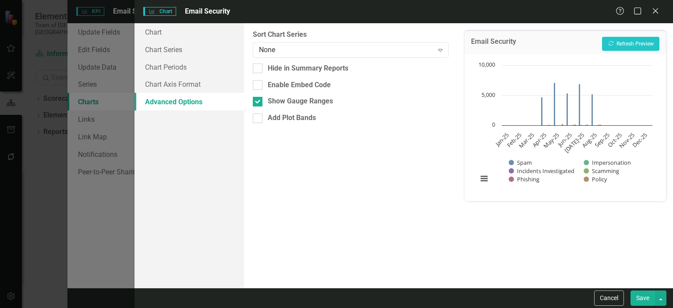
click at [643, 299] on button "Save" at bounding box center [643, 298] width 25 height 15
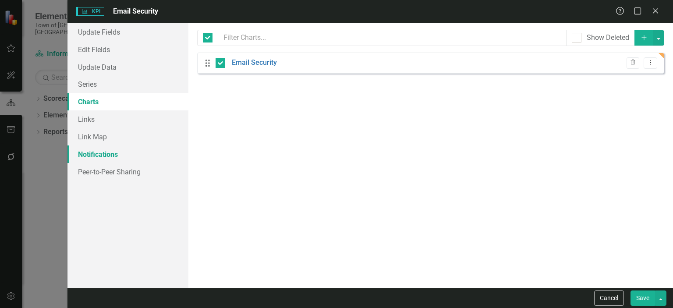
click at [105, 154] on link "Notifications" at bounding box center [127, 155] width 121 height 18
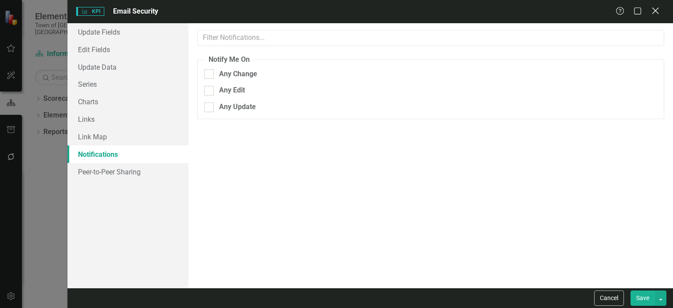
click at [657, 9] on icon "Close" at bounding box center [655, 11] width 11 height 8
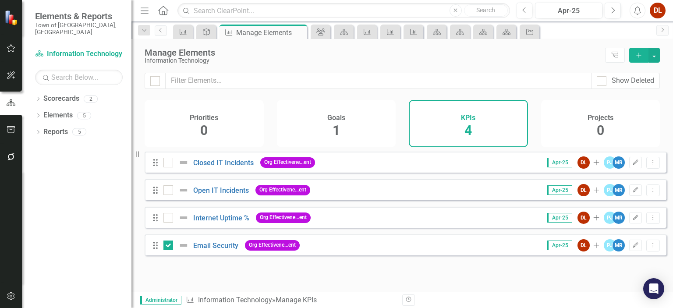
click at [84, 196] on div "Dropdown Scorecards 2 Dropdown Town of Falmouth Information Technology Dropdown…" at bounding box center [77, 200] width 110 height 217
click at [664, 16] on div "DL" at bounding box center [658, 11] width 16 height 16
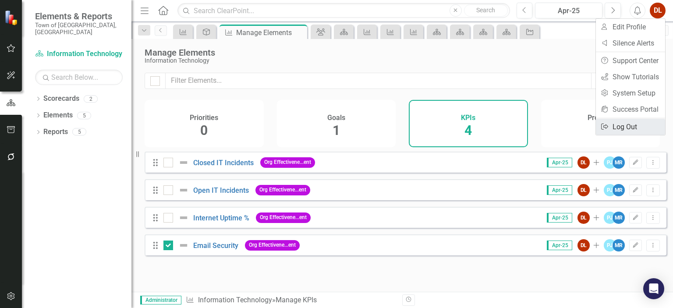
click at [651, 126] on link "Logout Log Out" at bounding box center [630, 127] width 69 height 16
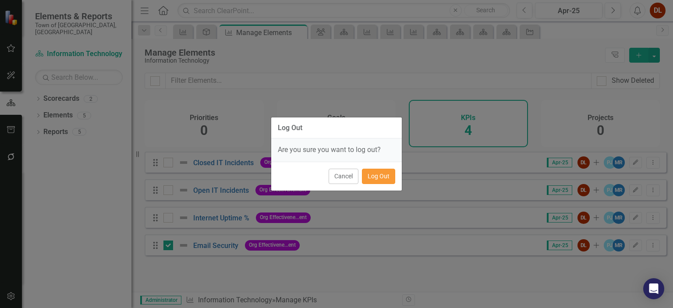
click at [383, 178] on button "Log Out" at bounding box center [378, 176] width 33 height 15
